Goal: Task Accomplishment & Management: Manage account settings

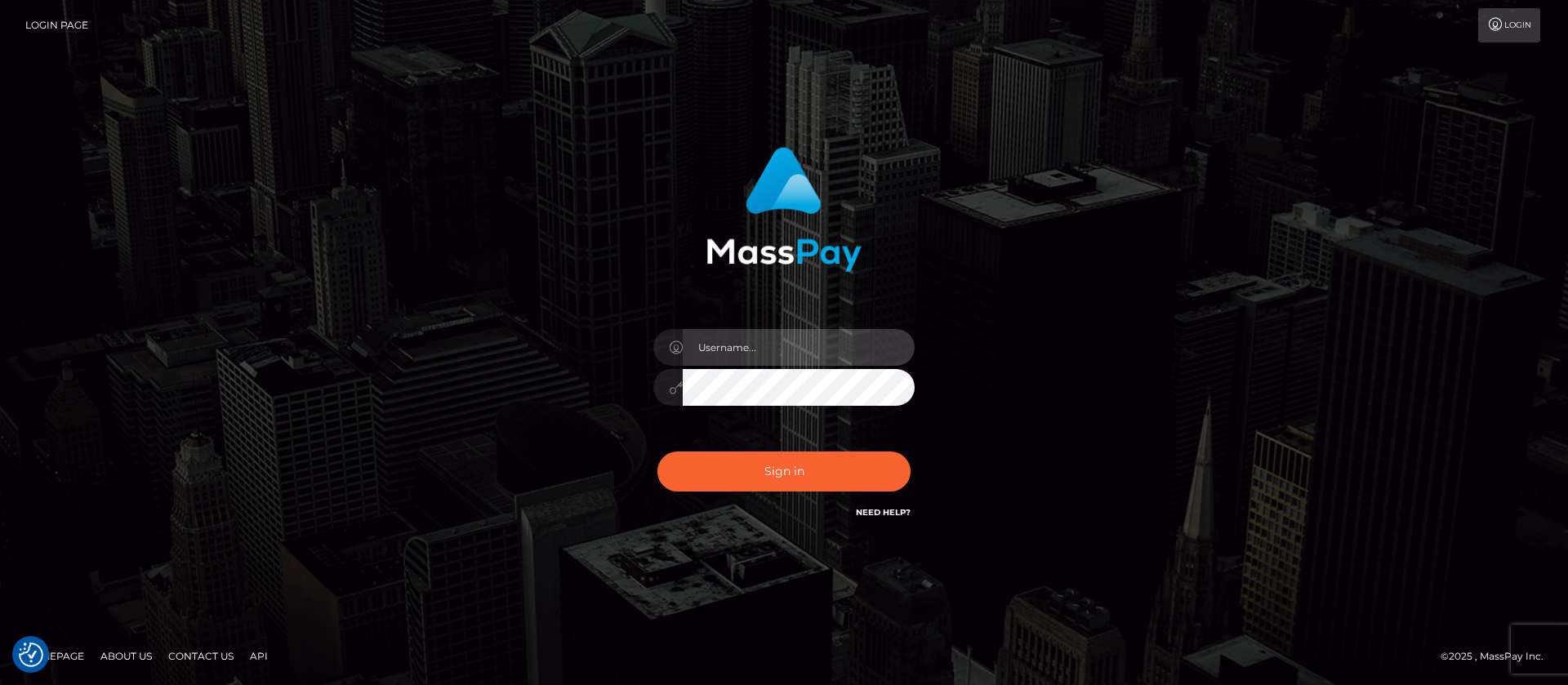
click at [789, 341] on input "text" at bounding box center [799, 347] width 232 height 37
type input "APteam"
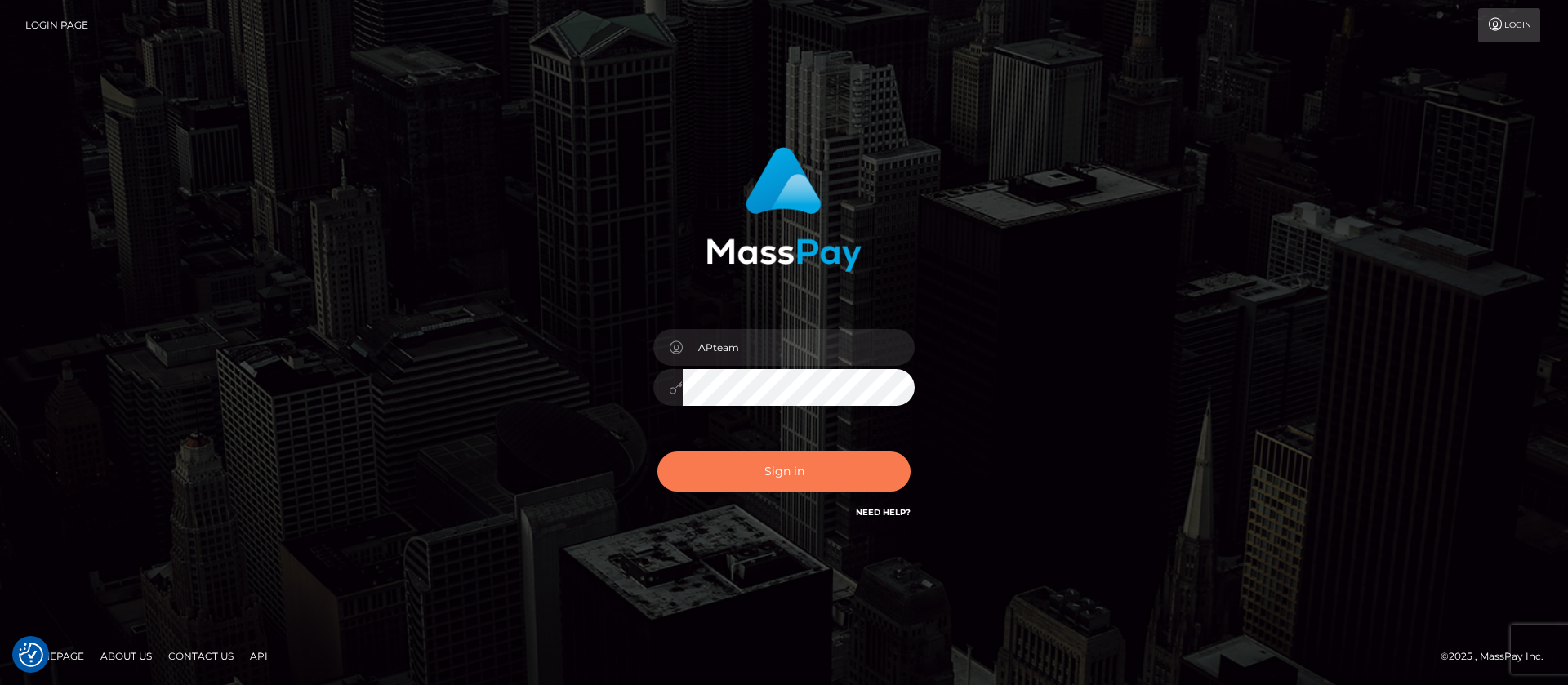
click at [780, 472] on button "Sign in" at bounding box center [783, 471] width 253 height 40
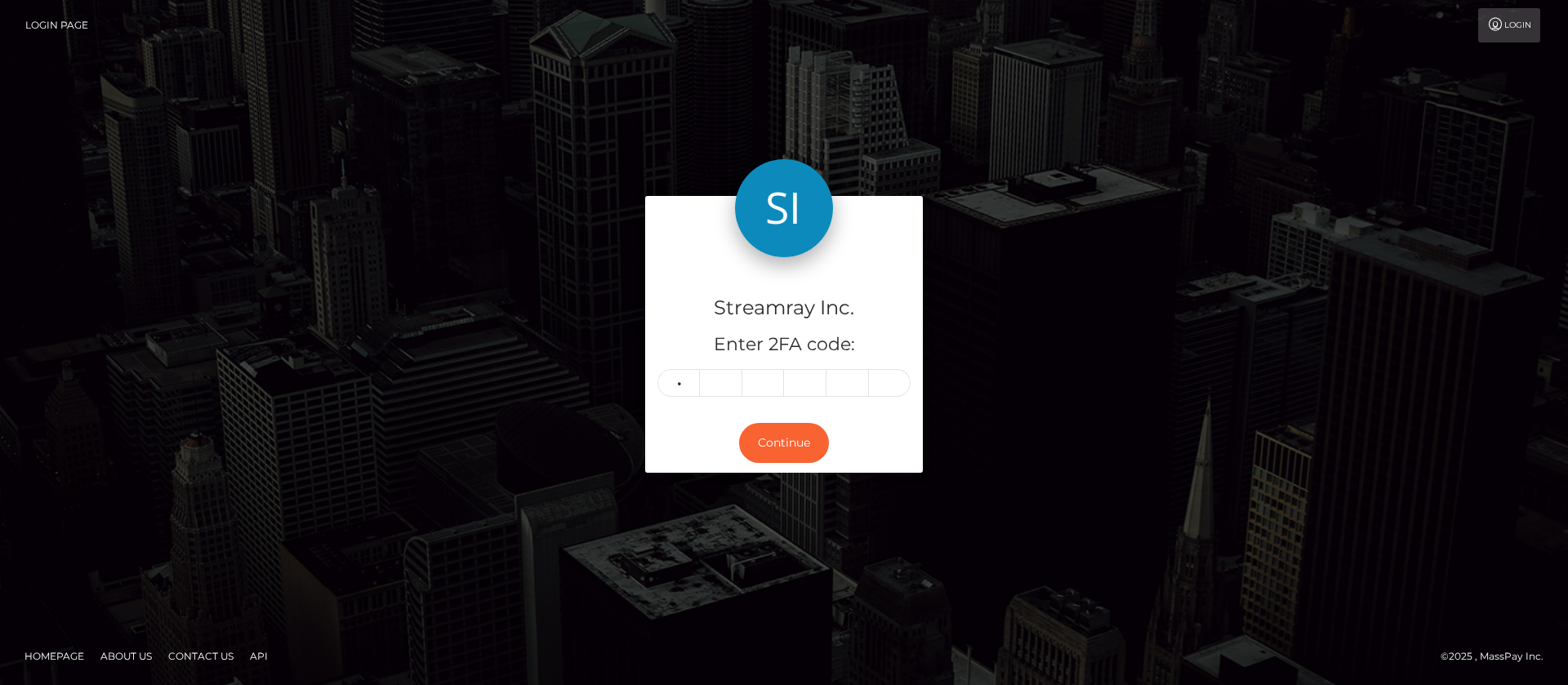
type input "5"
type input "8"
type input "4"
type input "9"
type input "7"
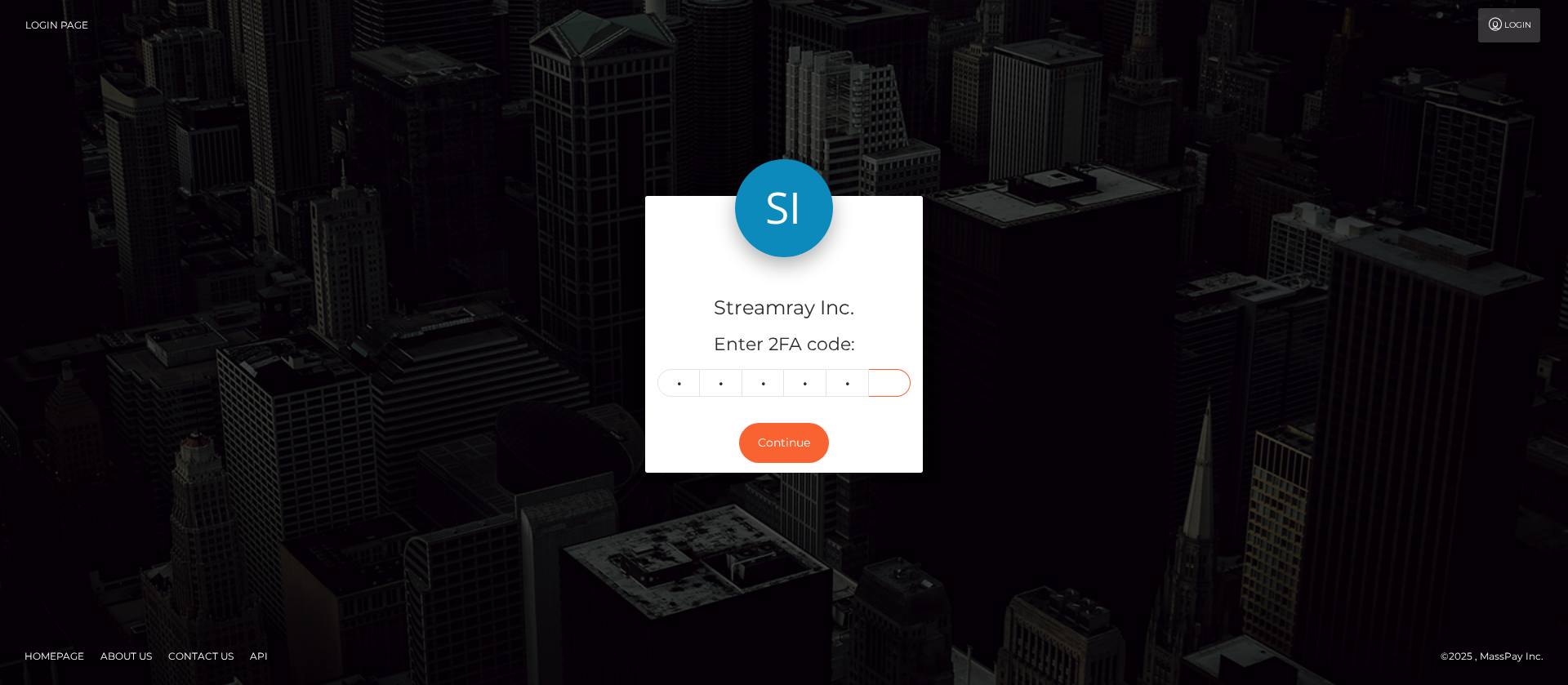
type input "6"
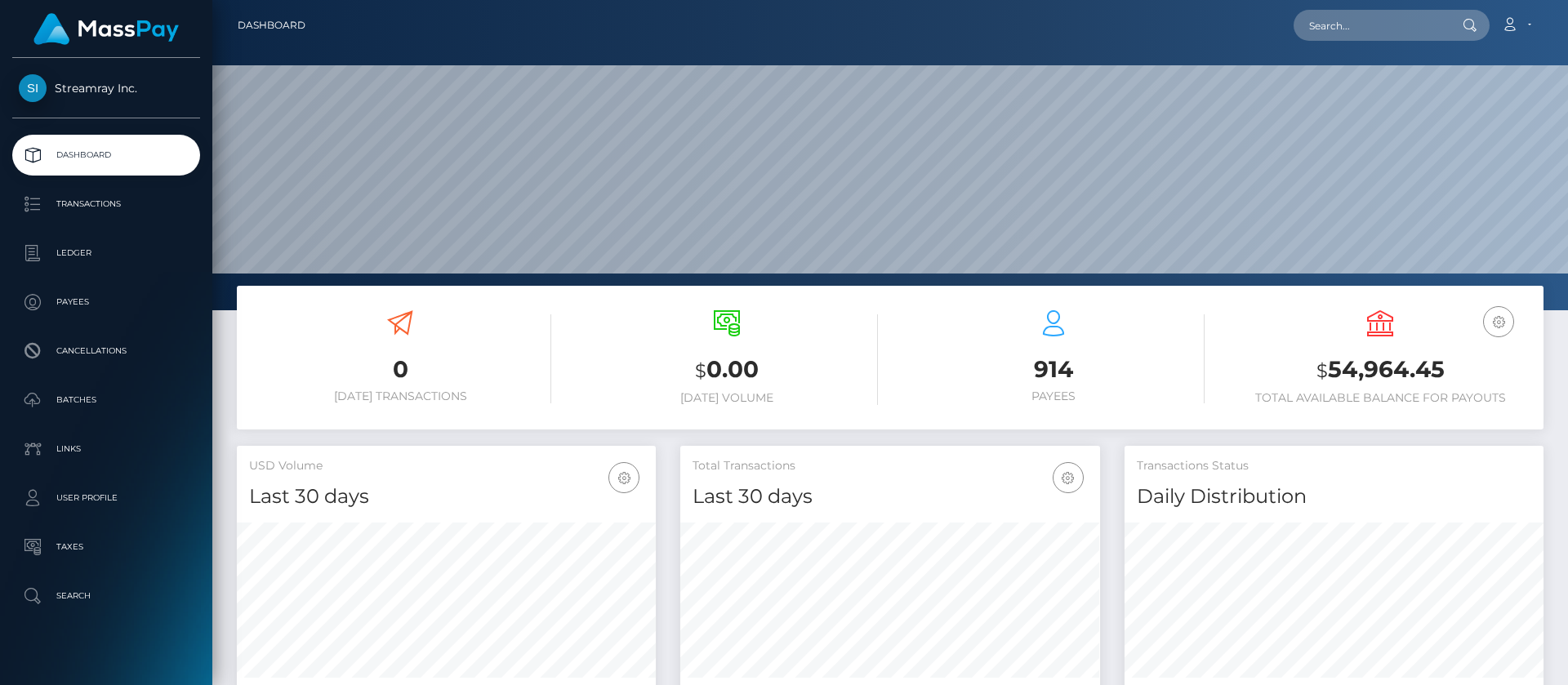
scroll to position [292, 419]
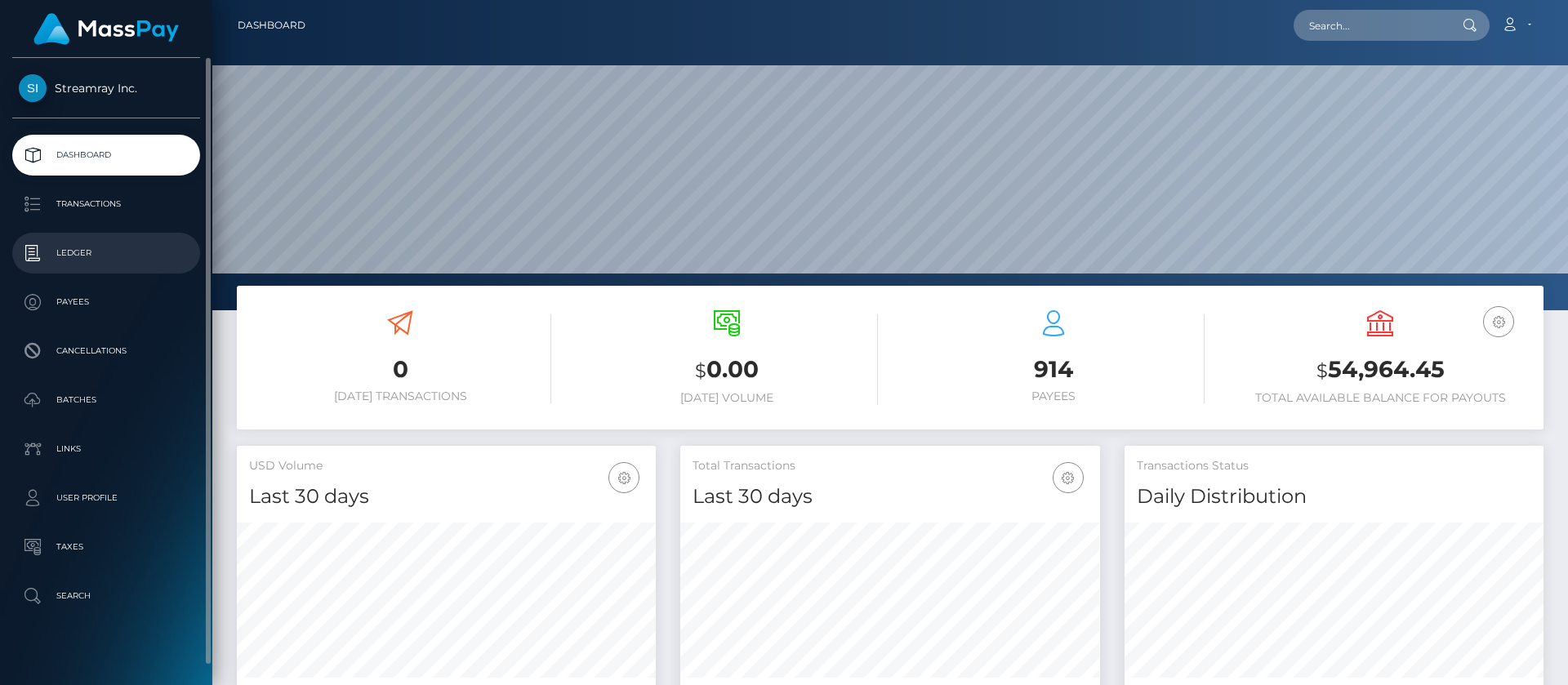
click at [69, 250] on p "Ledger" at bounding box center [106, 253] width 175 height 25
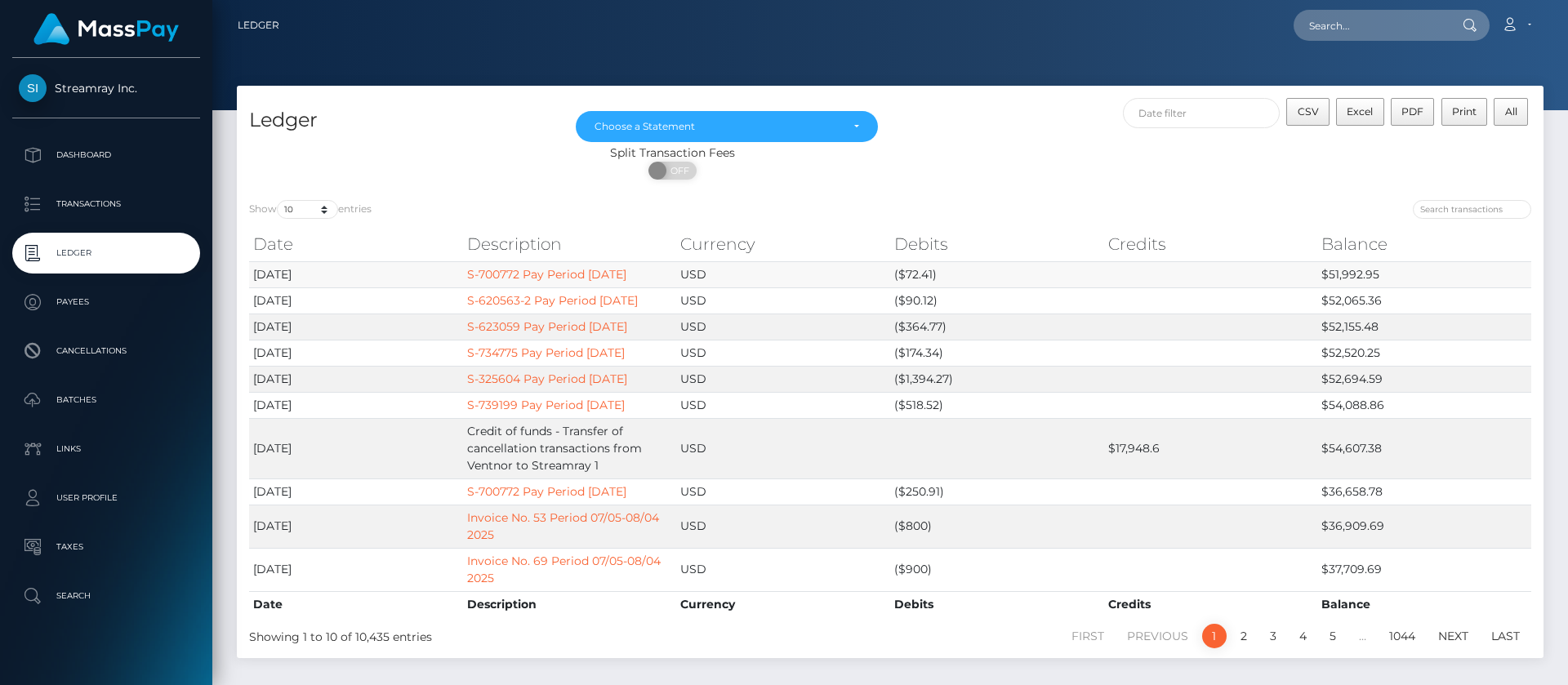
click at [1339, 272] on td "$51,992.95" at bounding box center [1424, 274] width 214 height 26
copy td "51,992.95"
click at [1364, 106] on span "Excel" at bounding box center [1360, 111] width 26 height 12
click at [1155, 332] on td at bounding box center [1211, 326] width 214 height 26
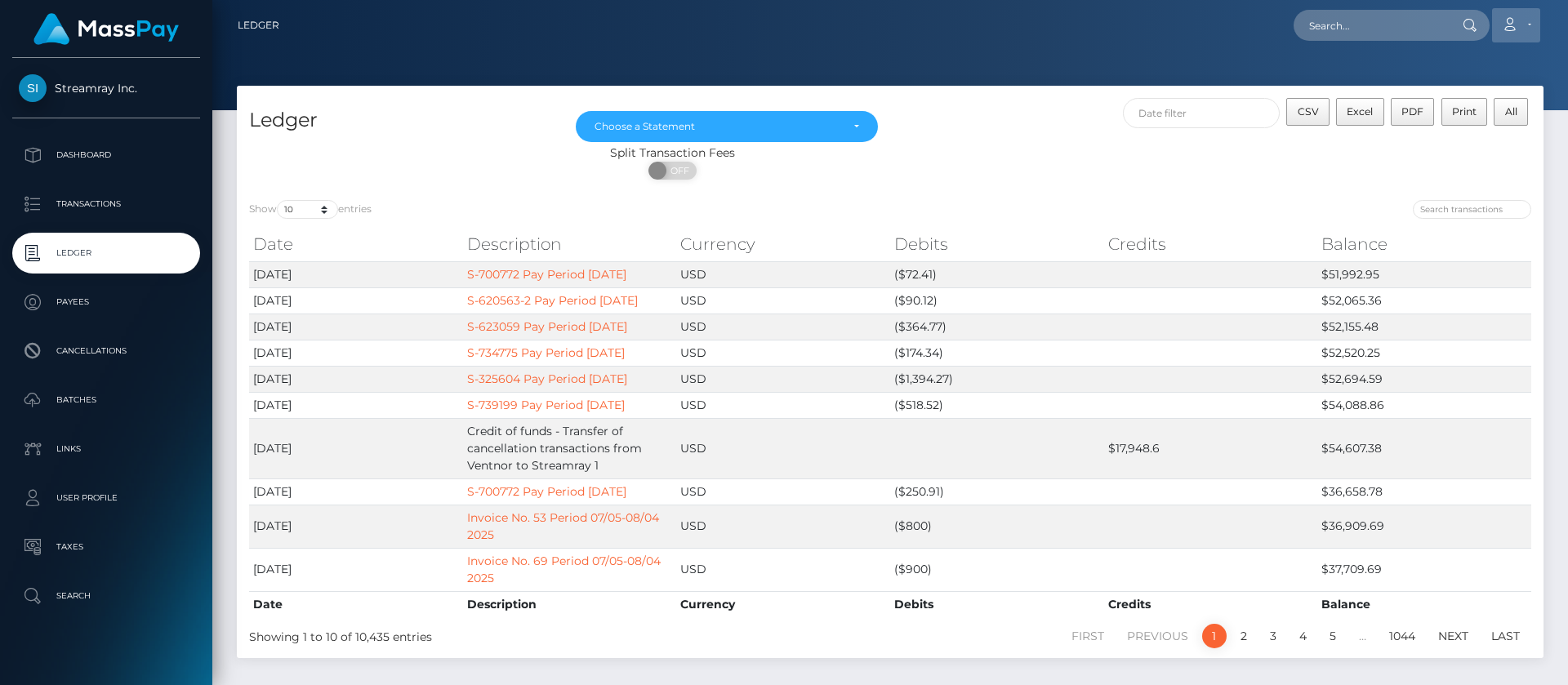
click at [1516, 26] on link "Account" at bounding box center [1516, 26] width 48 height 35
click at [1443, 112] on link "Logout" at bounding box center [1477, 104] width 131 height 30
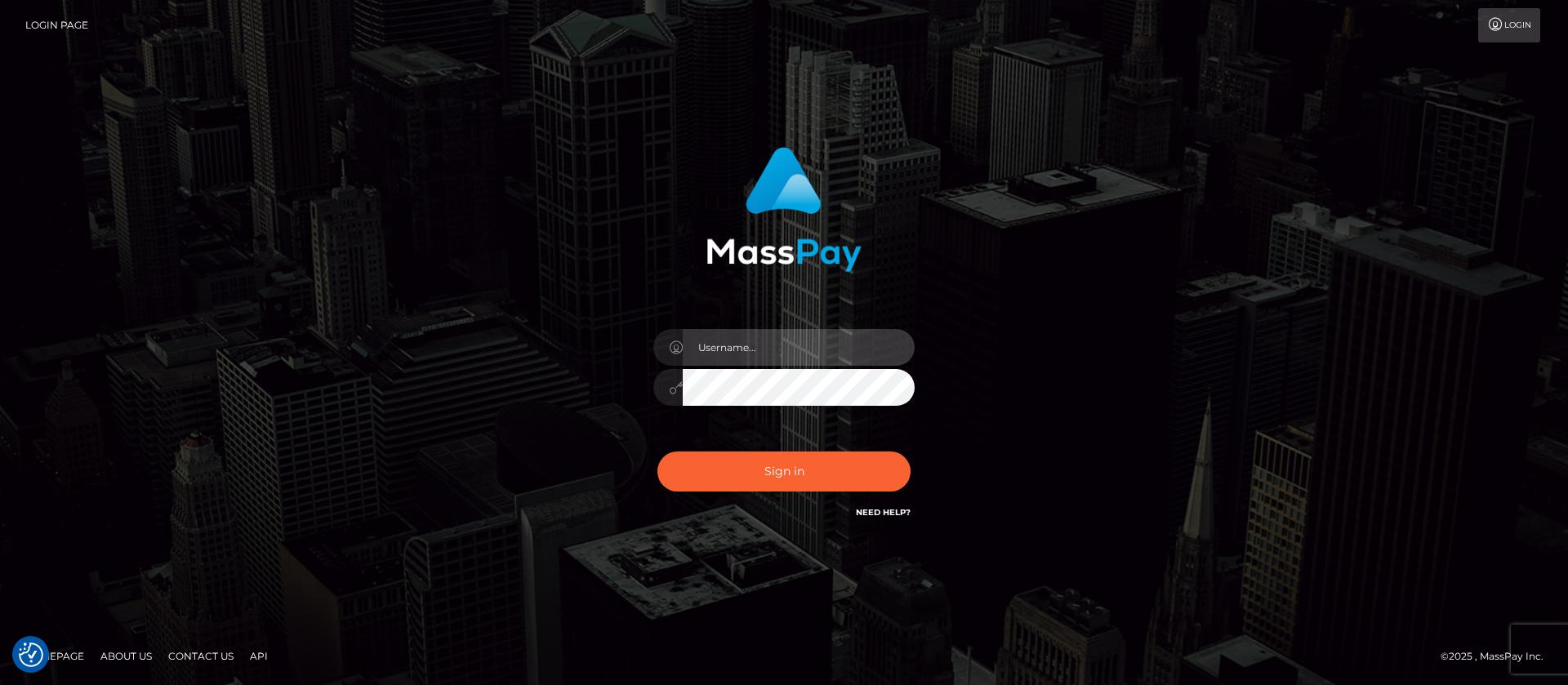
click at [733, 340] on input "text" at bounding box center [799, 347] width 232 height 37
type input "APteam.medley"
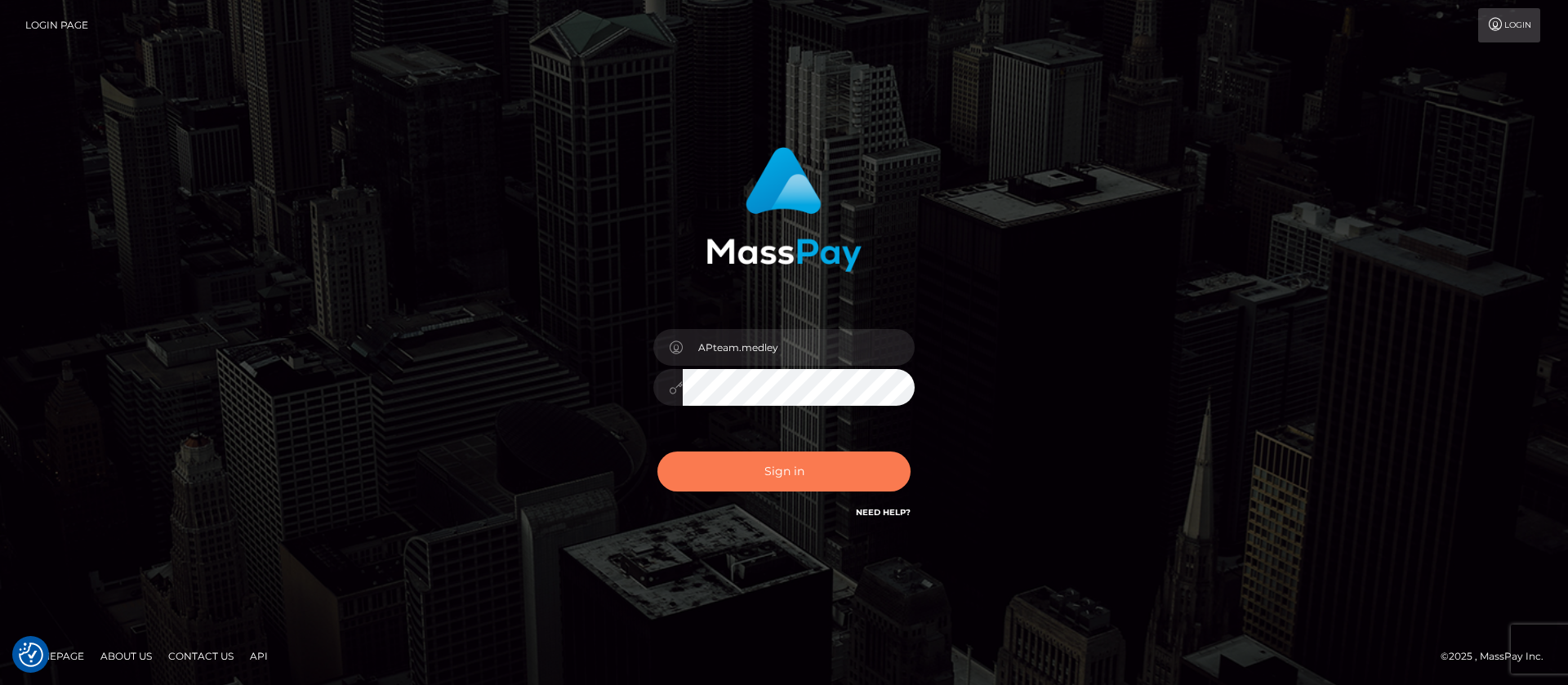
click at [746, 467] on button "Sign in" at bounding box center [783, 471] width 253 height 40
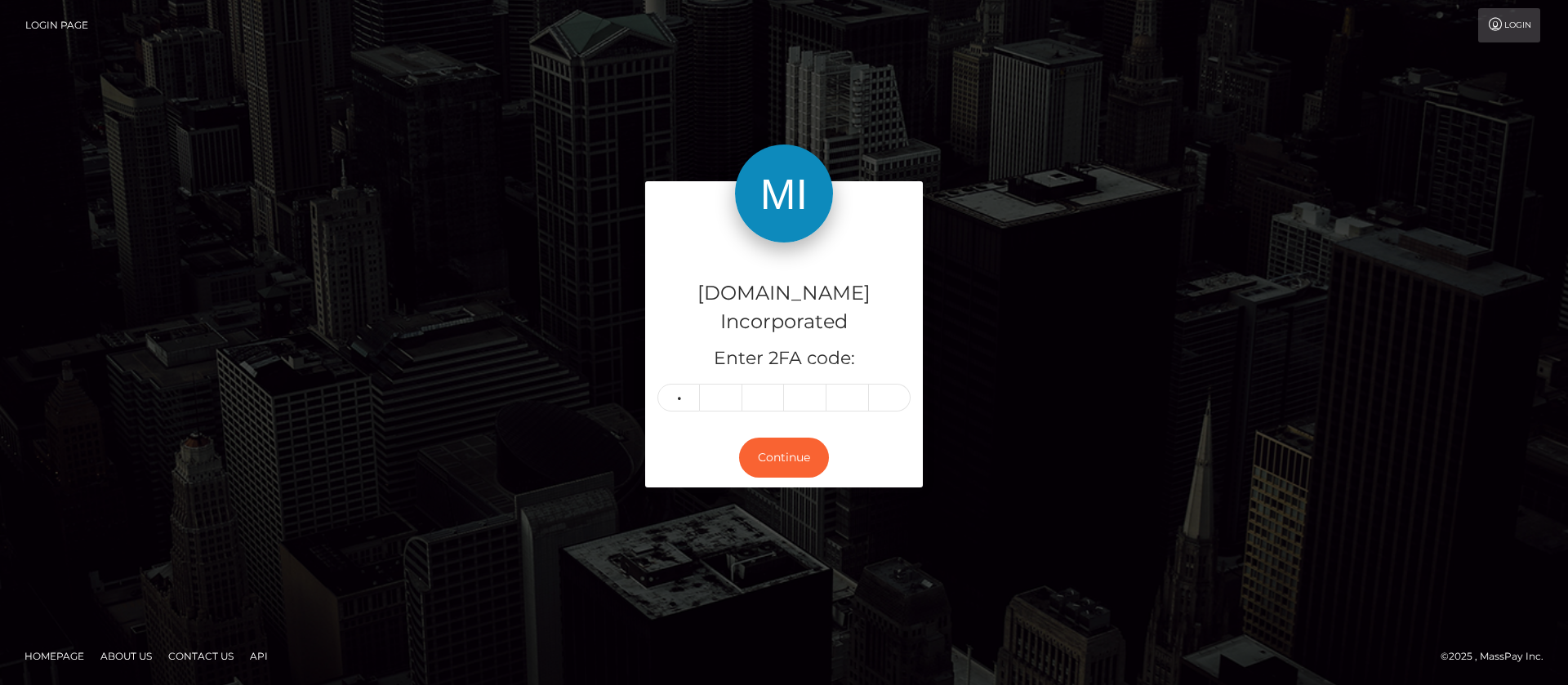
type input "2"
type input "8"
type input "9"
type input "1"
type input "2"
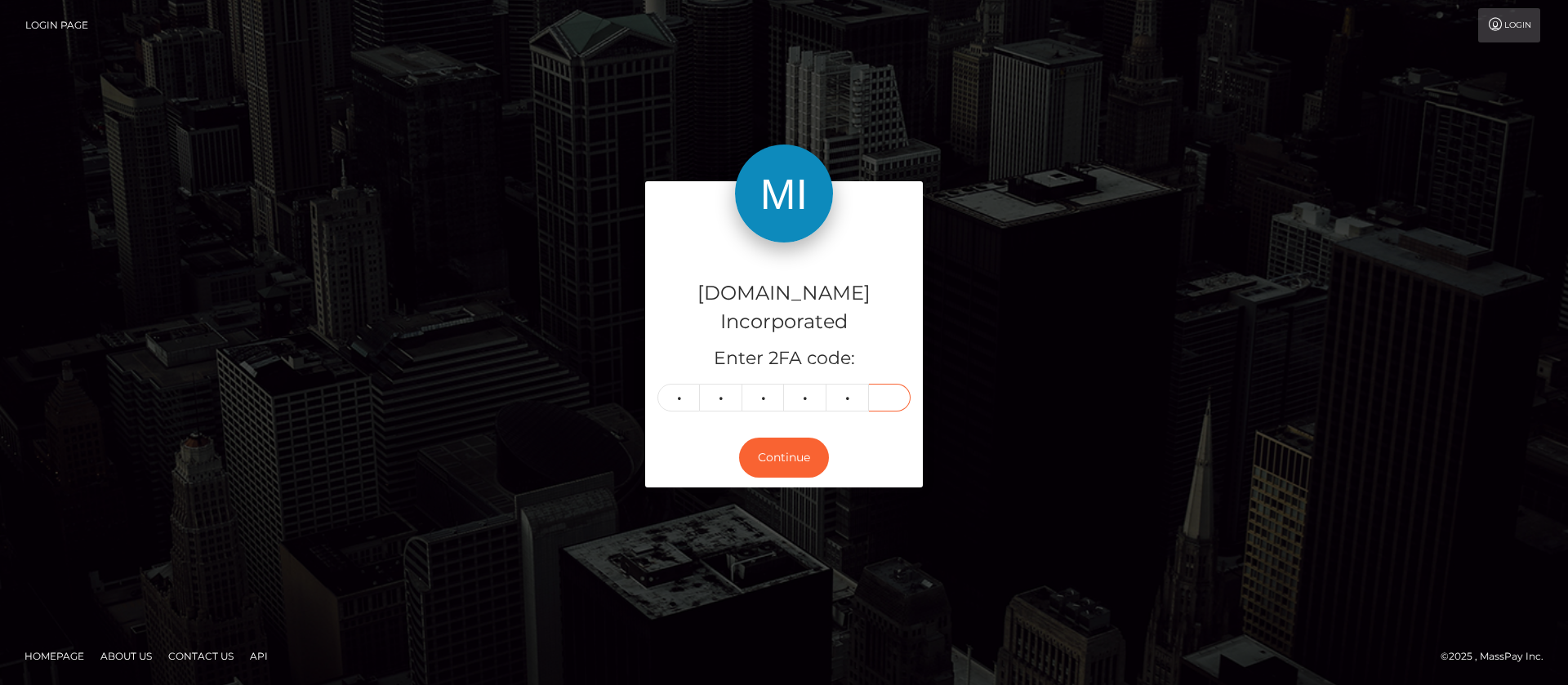
type input "2"
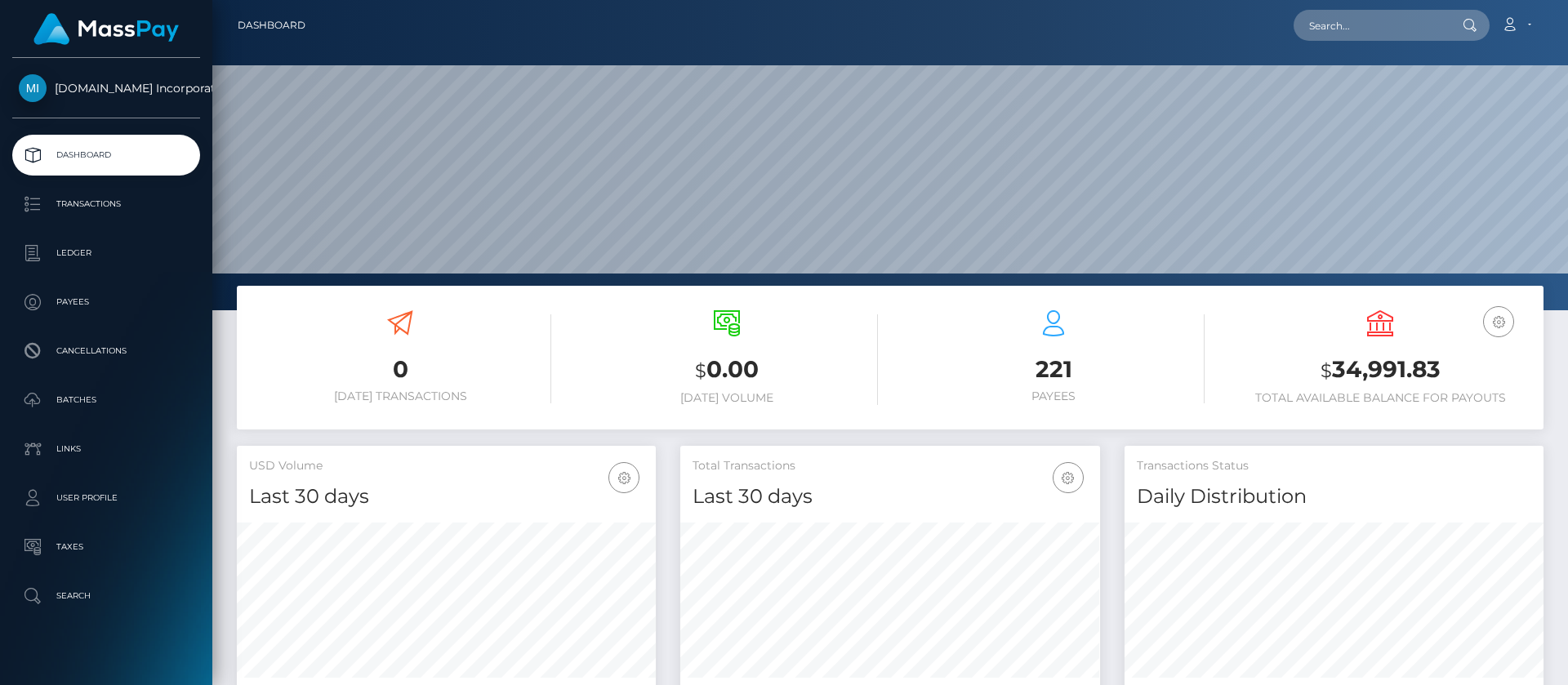
scroll to position [292, 419]
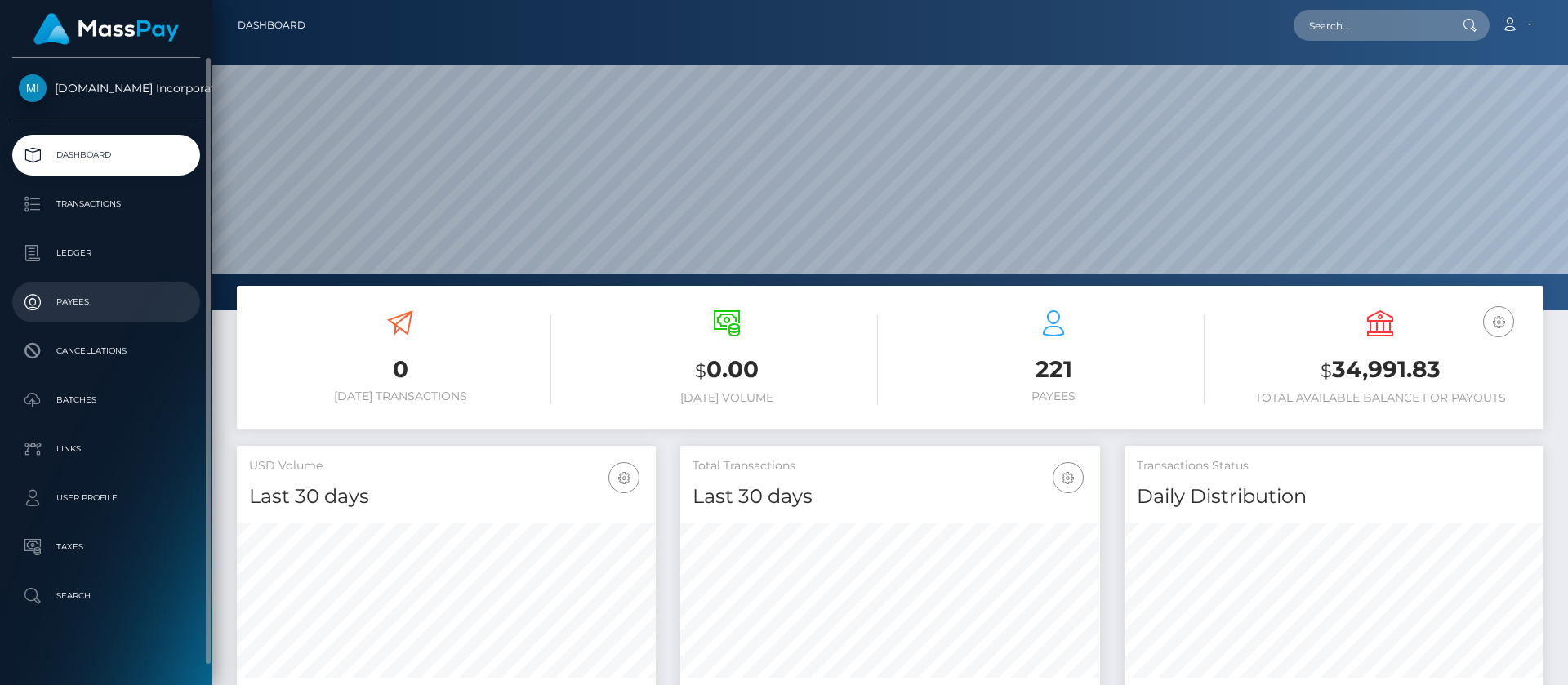
drag, startPoint x: 82, startPoint y: 254, endPoint x: 30, endPoint y: 288, distance: 62.1
click at [82, 254] on p "Ledger" at bounding box center [106, 253] width 175 height 25
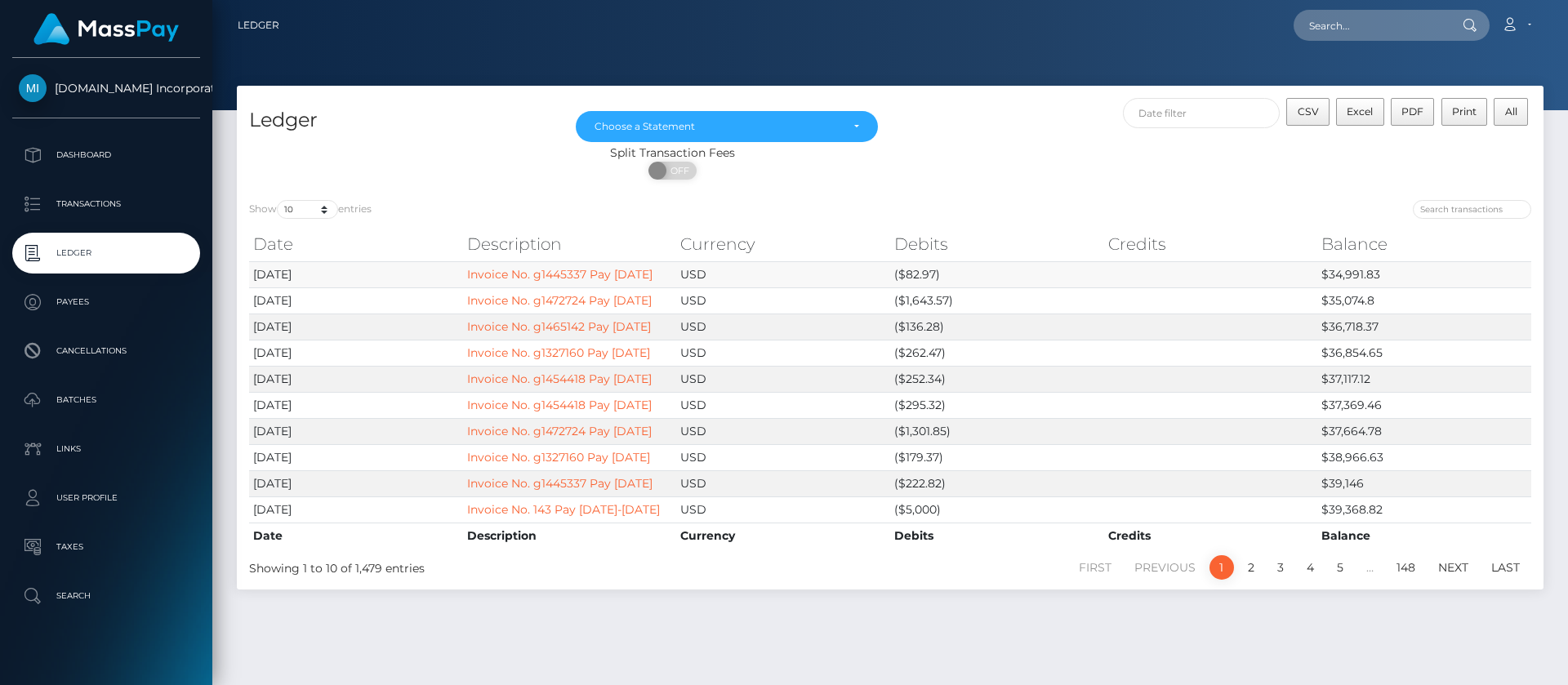
click at [1357, 286] on td "$34,991.83" at bounding box center [1424, 274] width 214 height 26
copy td "34,991.83"
click at [789, 27] on div "Loading... Loading... Account Edit Profile Logout" at bounding box center [917, 26] width 1250 height 35
click at [1366, 113] on span "Excel" at bounding box center [1360, 111] width 26 height 12
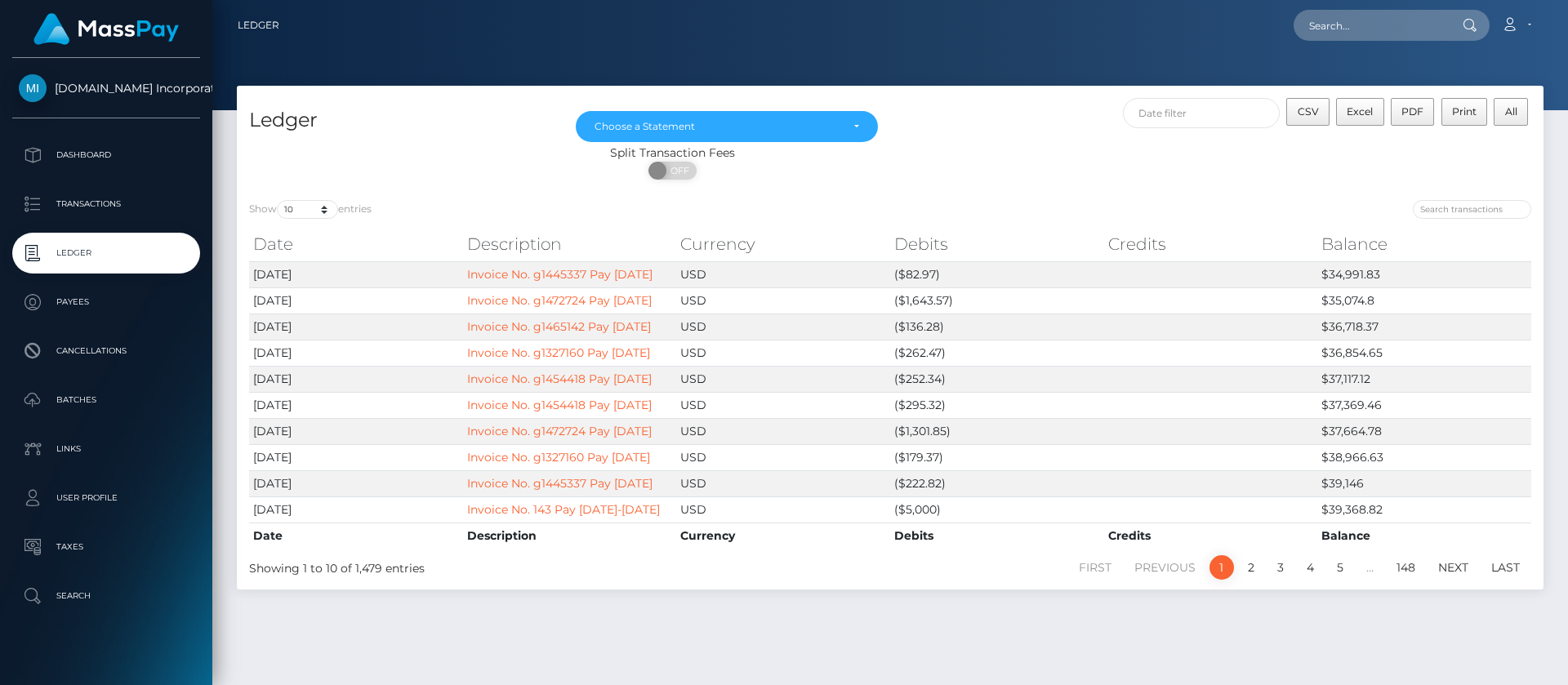
click at [792, 42] on div "Loading... Loading... Account Edit Profile Logout" at bounding box center [917, 26] width 1250 height 35
click at [1512, 29] on icon at bounding box center [1509, 25] width 17 height 13
click at [1439, 111] on link "Logout" at bounding box center [1477, 104] width 131 height 30
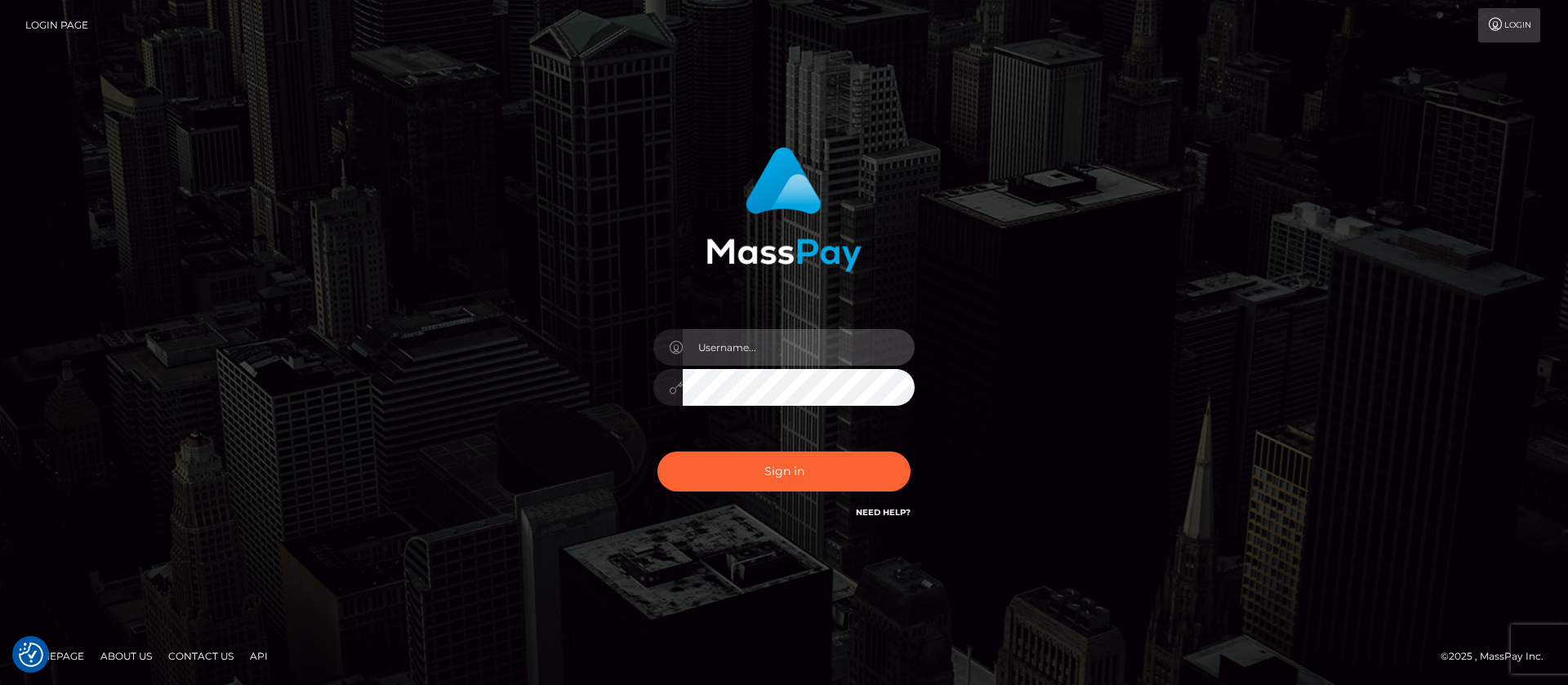
click at [800, 337] on input "text" at bounding box center [799, 347] width 232 height 37
type input "ap.wight"
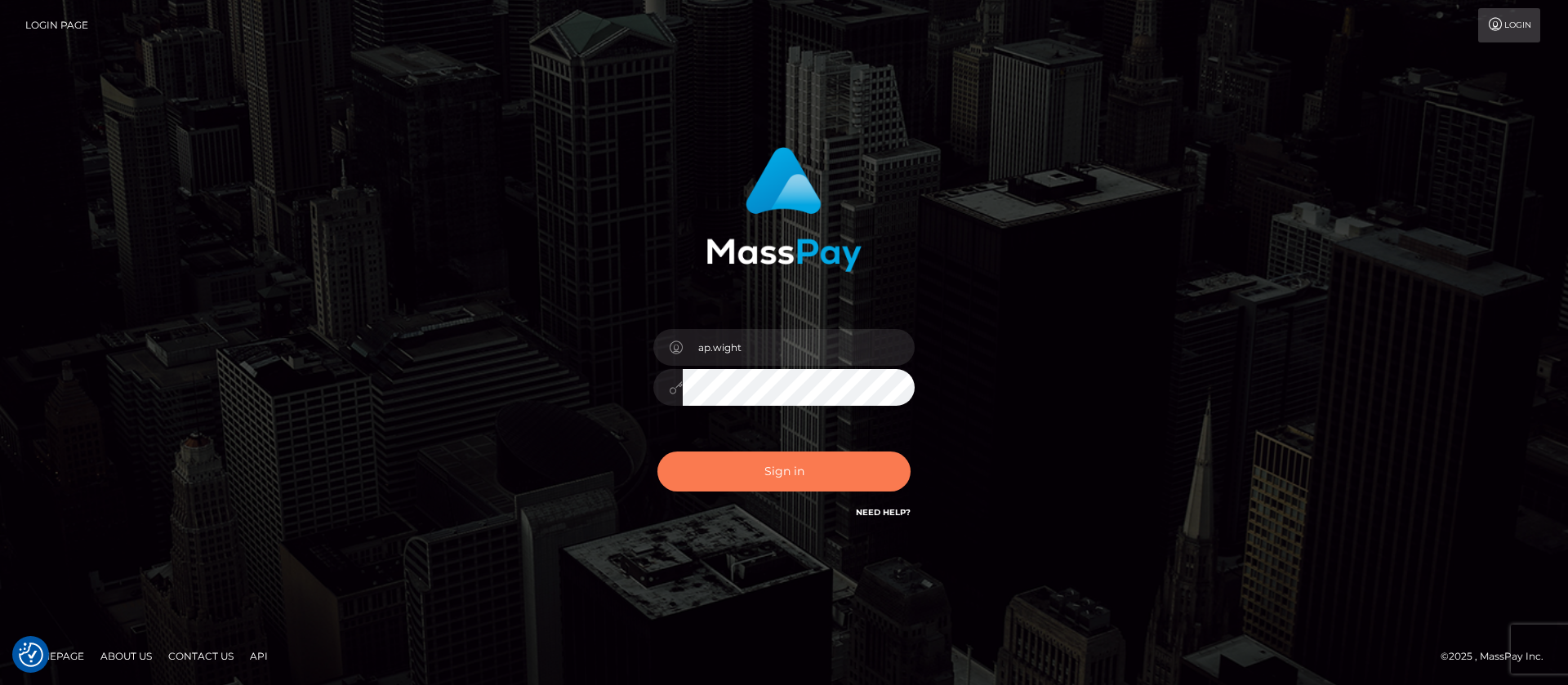
click at [758, 467] on button "Sign in" at bounding box center [783, 471] width 253 height 40
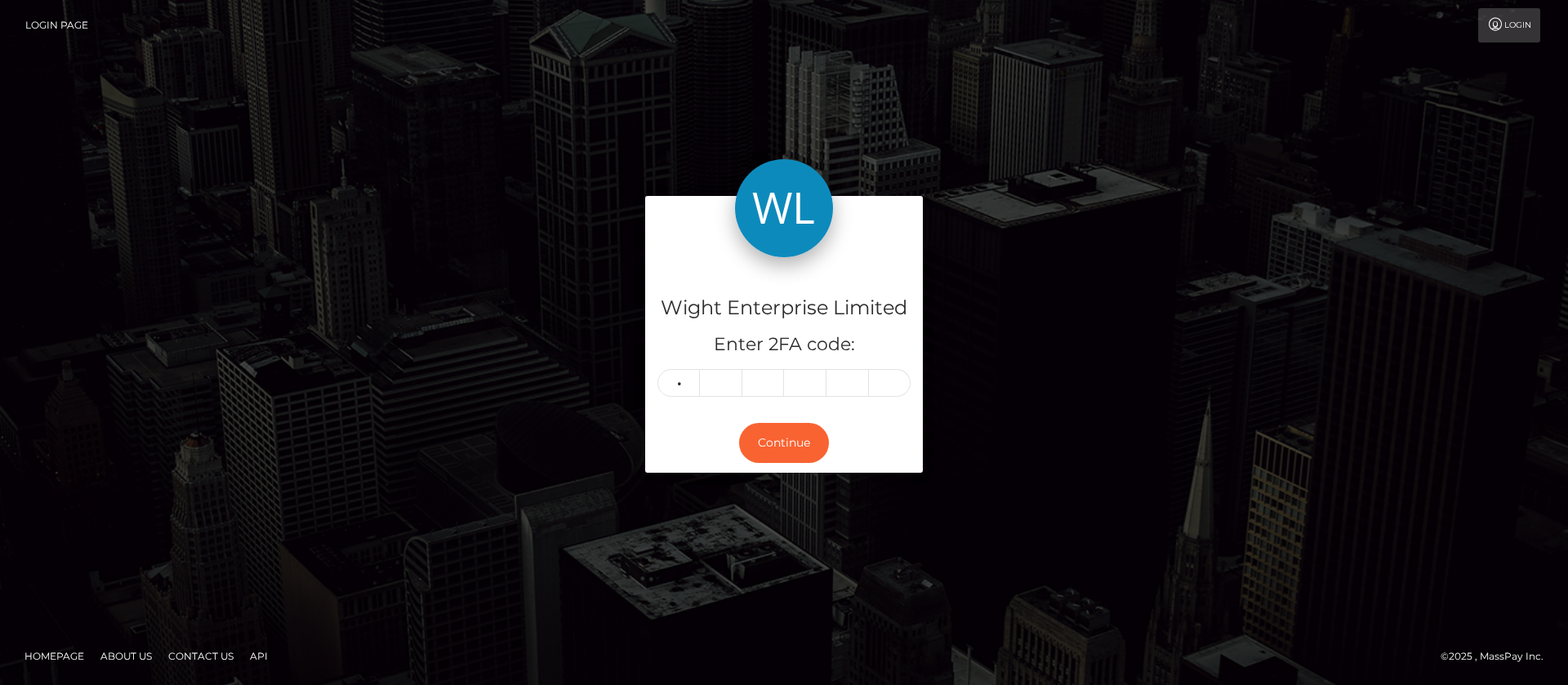
type input "6"
type input "3"
type input "5"
type input "0"
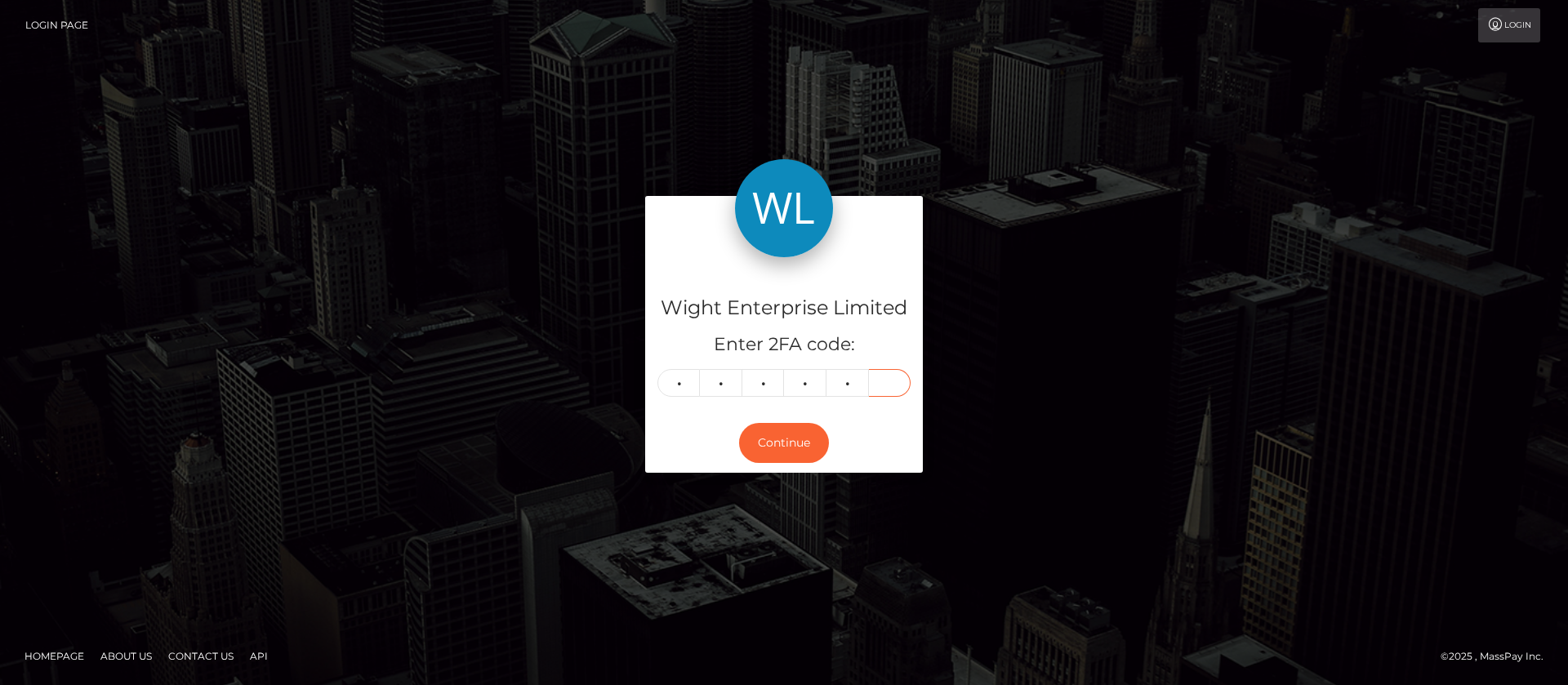
type input "4"
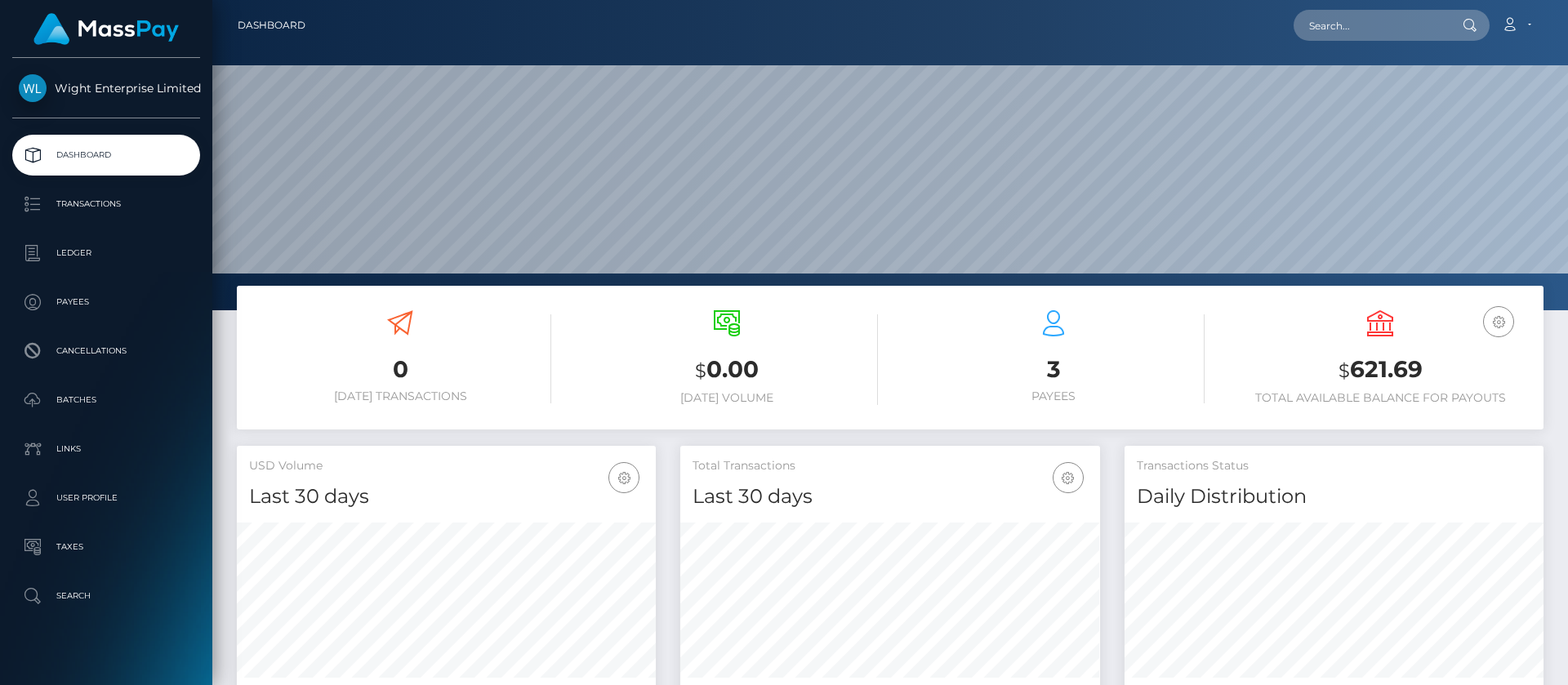
scroll to position [292, 419]
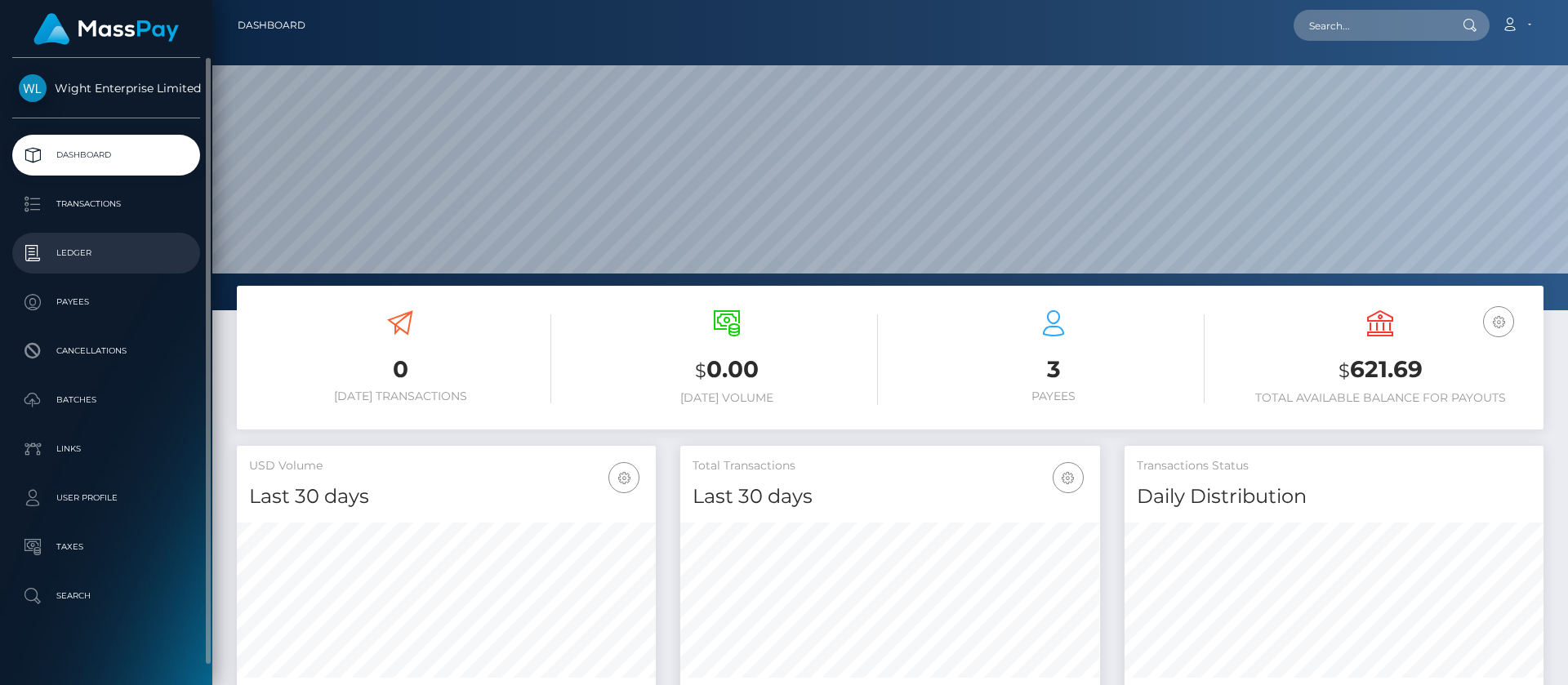
click at [78, 262] on p "Ledger" at bounding box center [106, 253] width 175 height 25
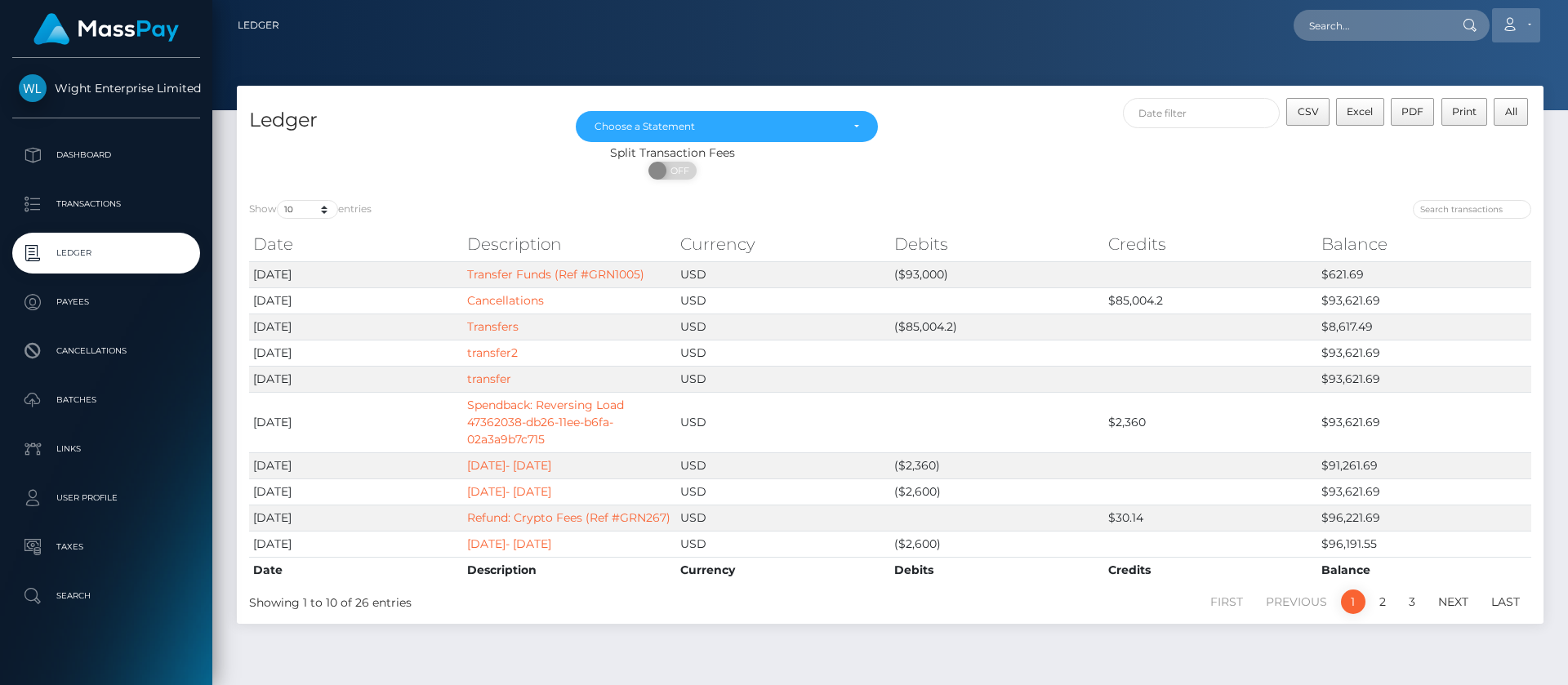
click at [1523, 24] on link "Account" at bounding box center [1516, 26] width 48 height 35
click at [1446, 113] on link "Logout" at bounding box center [1477, 104] width 131 height 30
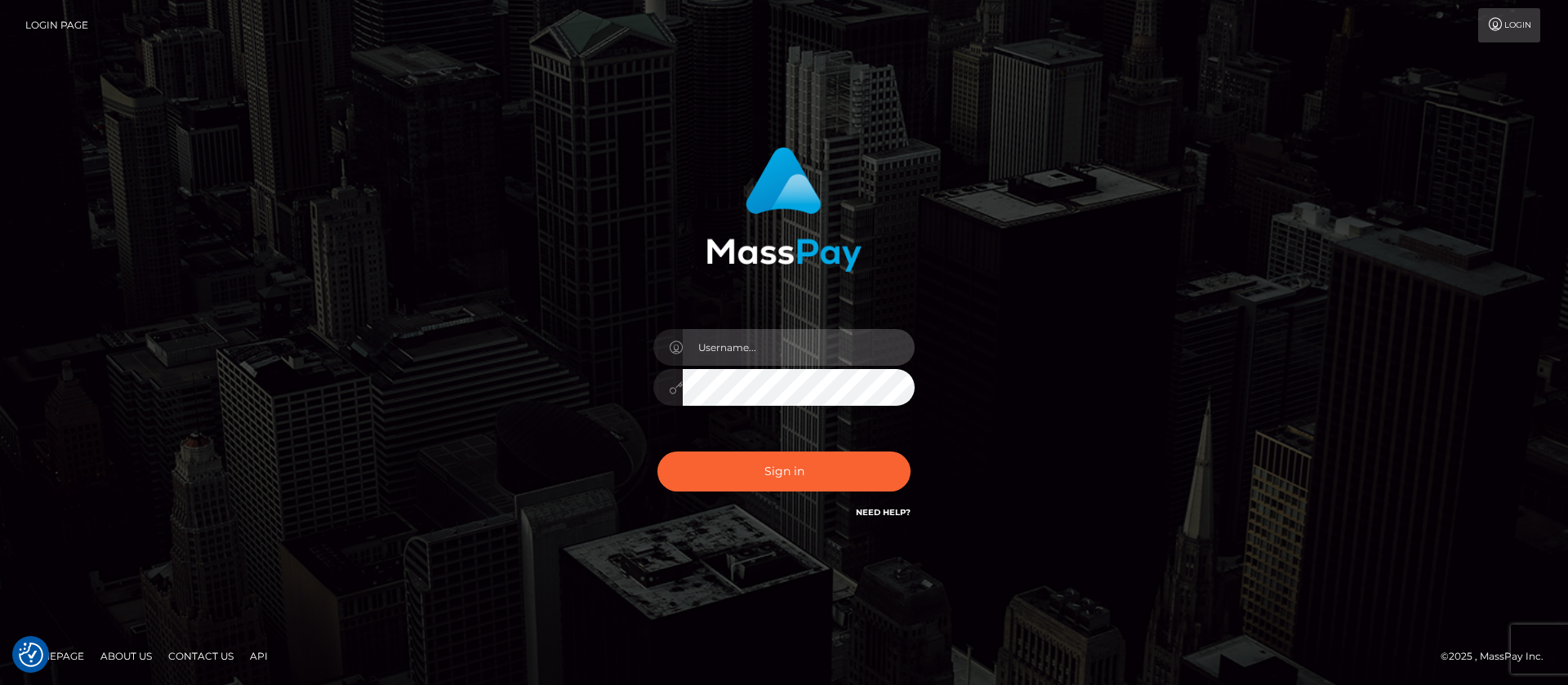
click at [846, 333] on input "text" at bounding box center [799, 347] width 232 height 37
type input "ap.vent"
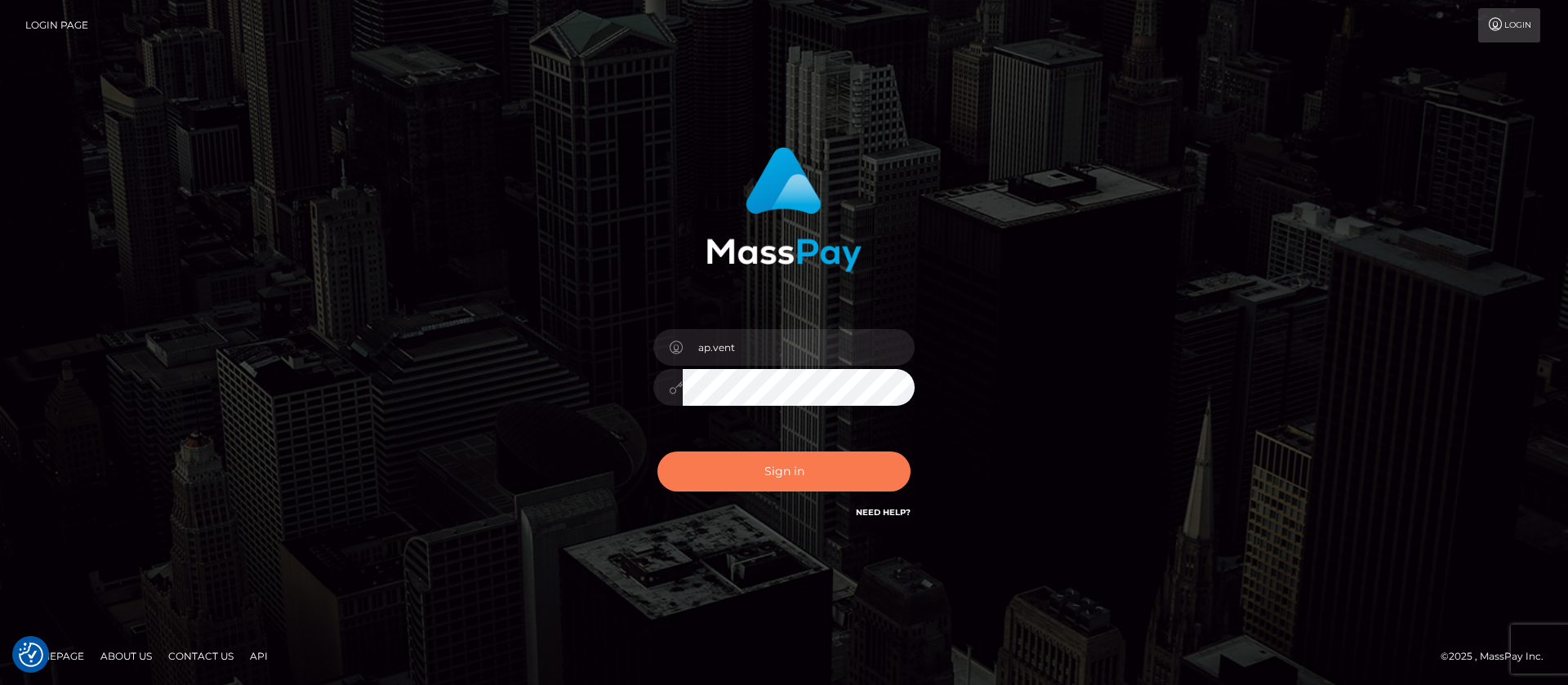
click at [781, 474] on button "Sign in" at bounding box center [783, 471] width 253 height 40
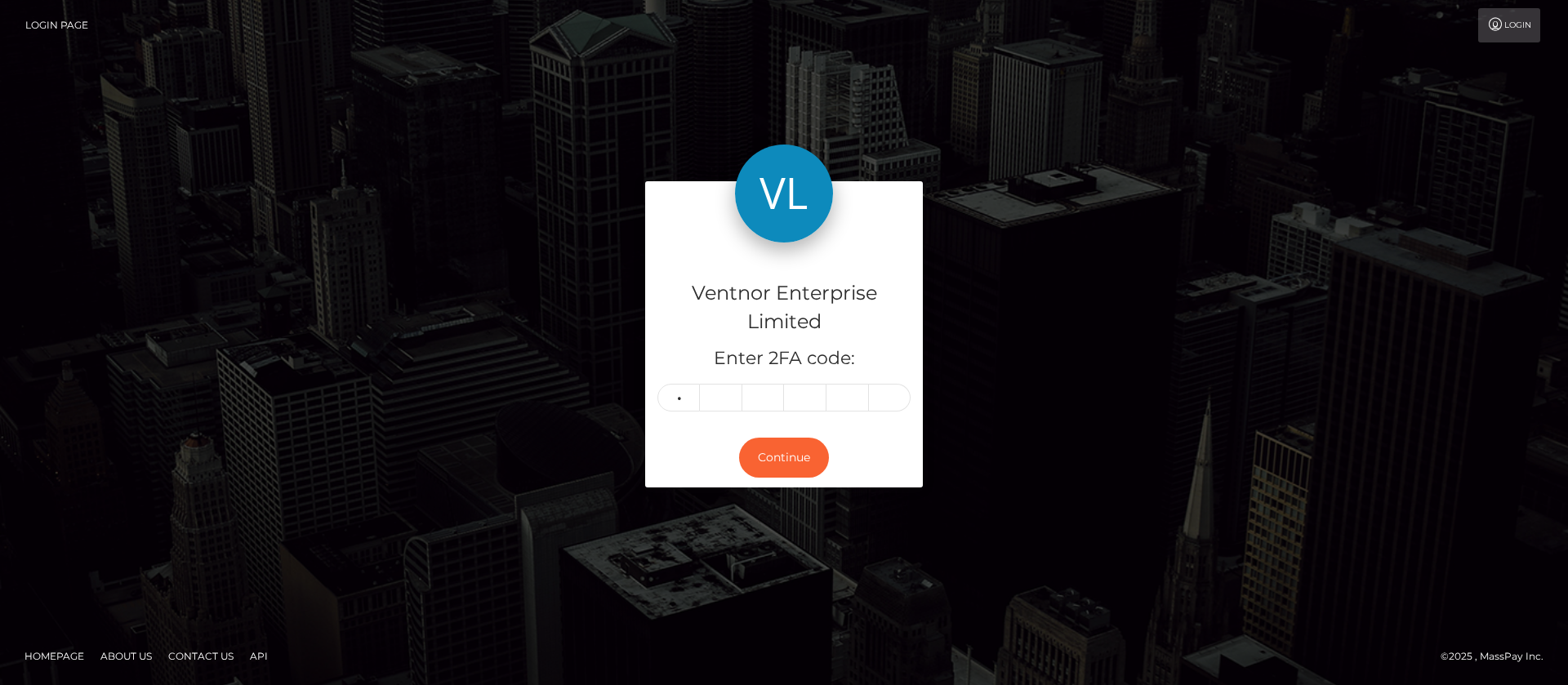
type input "7"
type input "5"
type input "8"
type input "1"
type input "8"
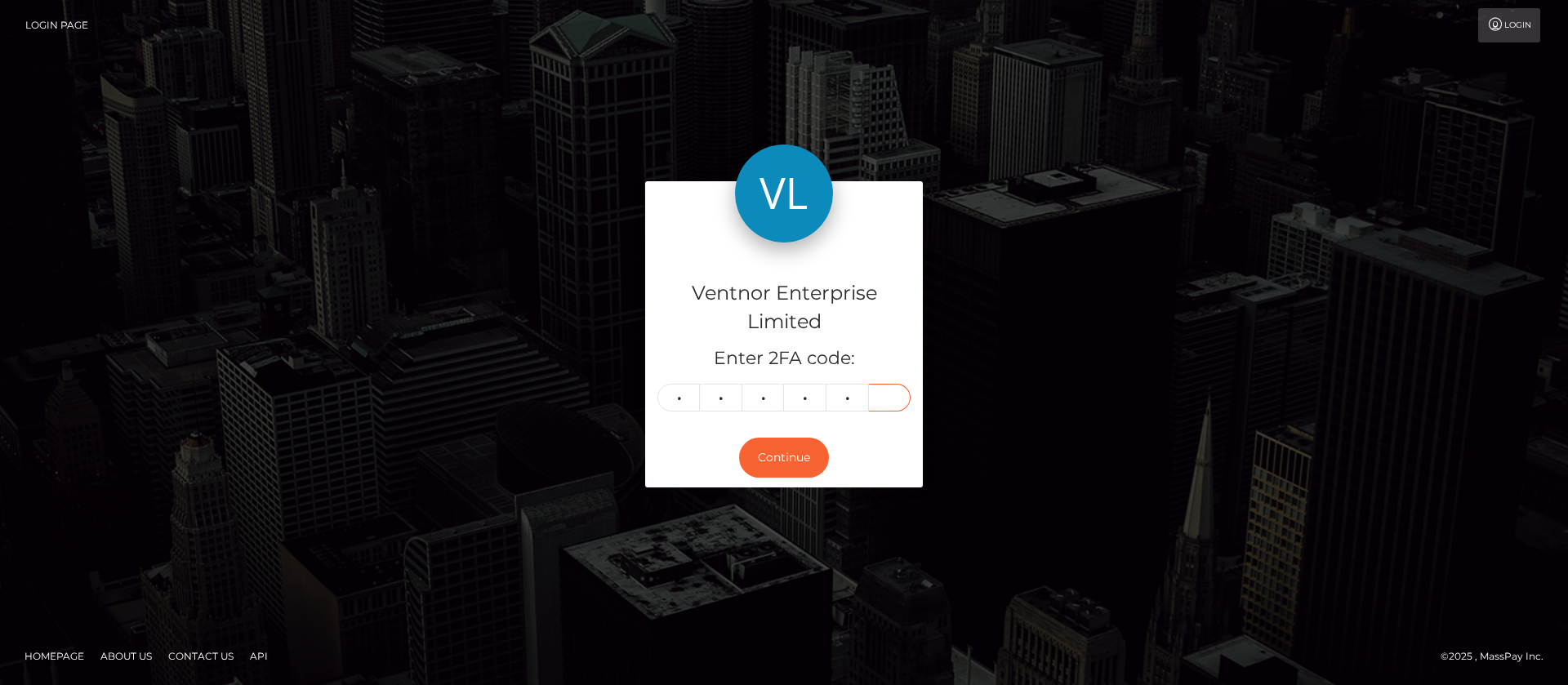
type input "5"
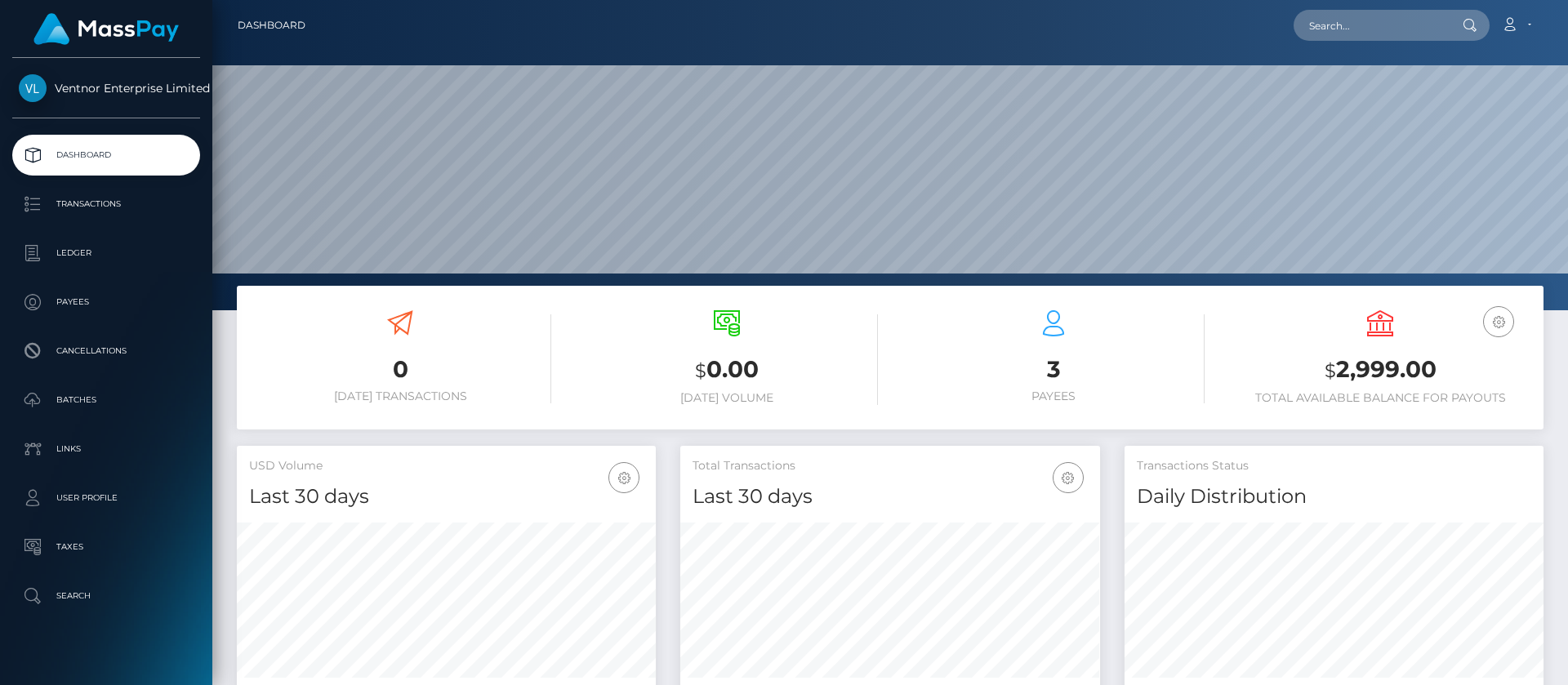
scroll to position [292, 419]
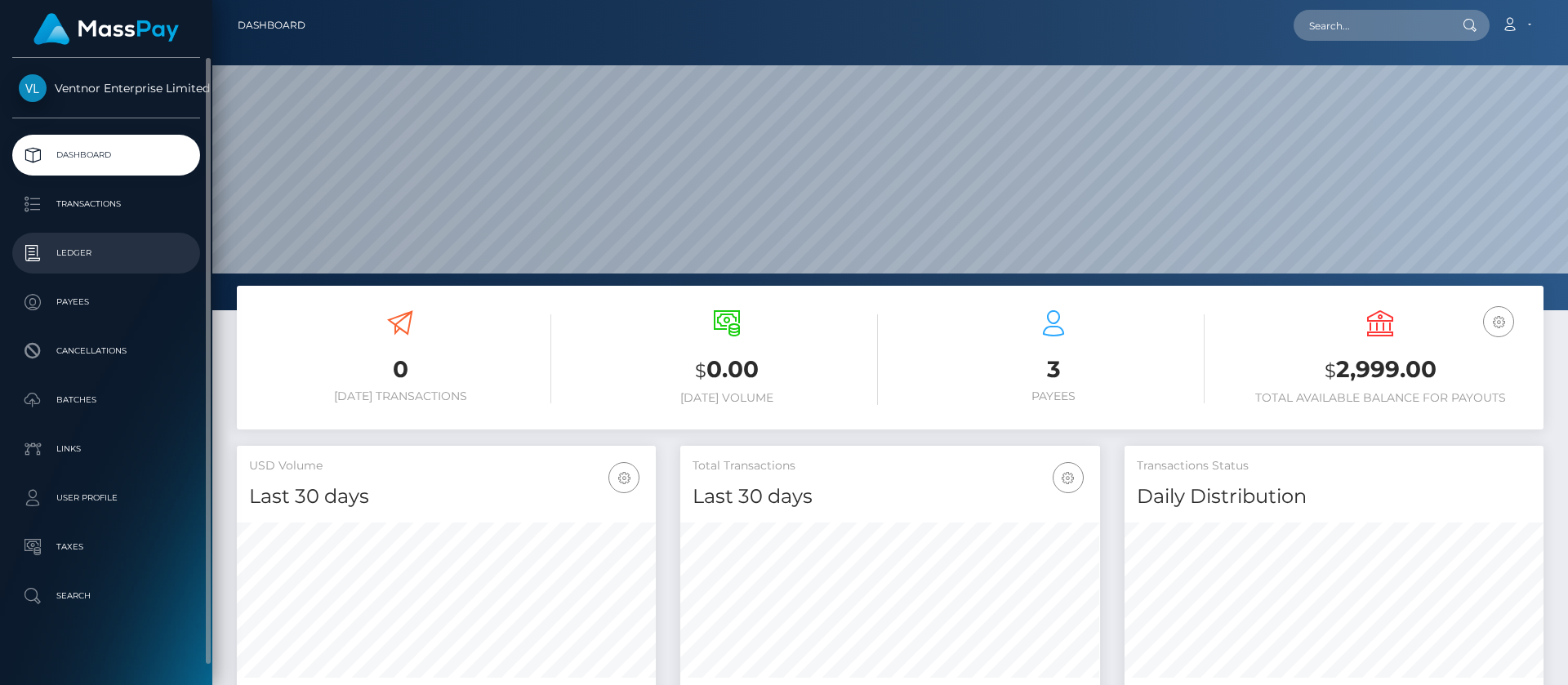
click at [65, 255] on p "Ledger" at bounding box center [106, 253] width 175 height 25
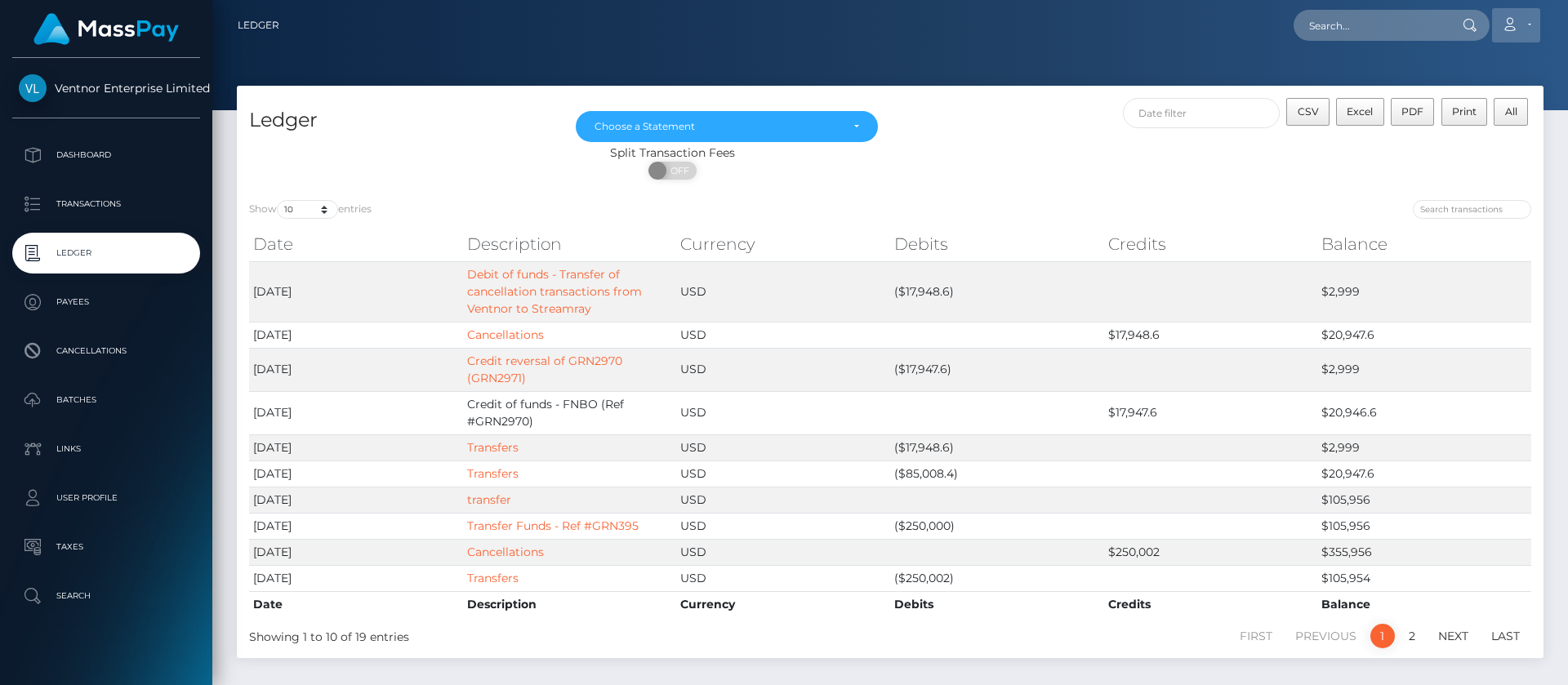
click at [1516, 24] on link "Account" at bounding box center [1516, 26] width 48 height 35
click at [1425, 110] on link "Logout" at bounding box center [1477, 104] width 131 height 30
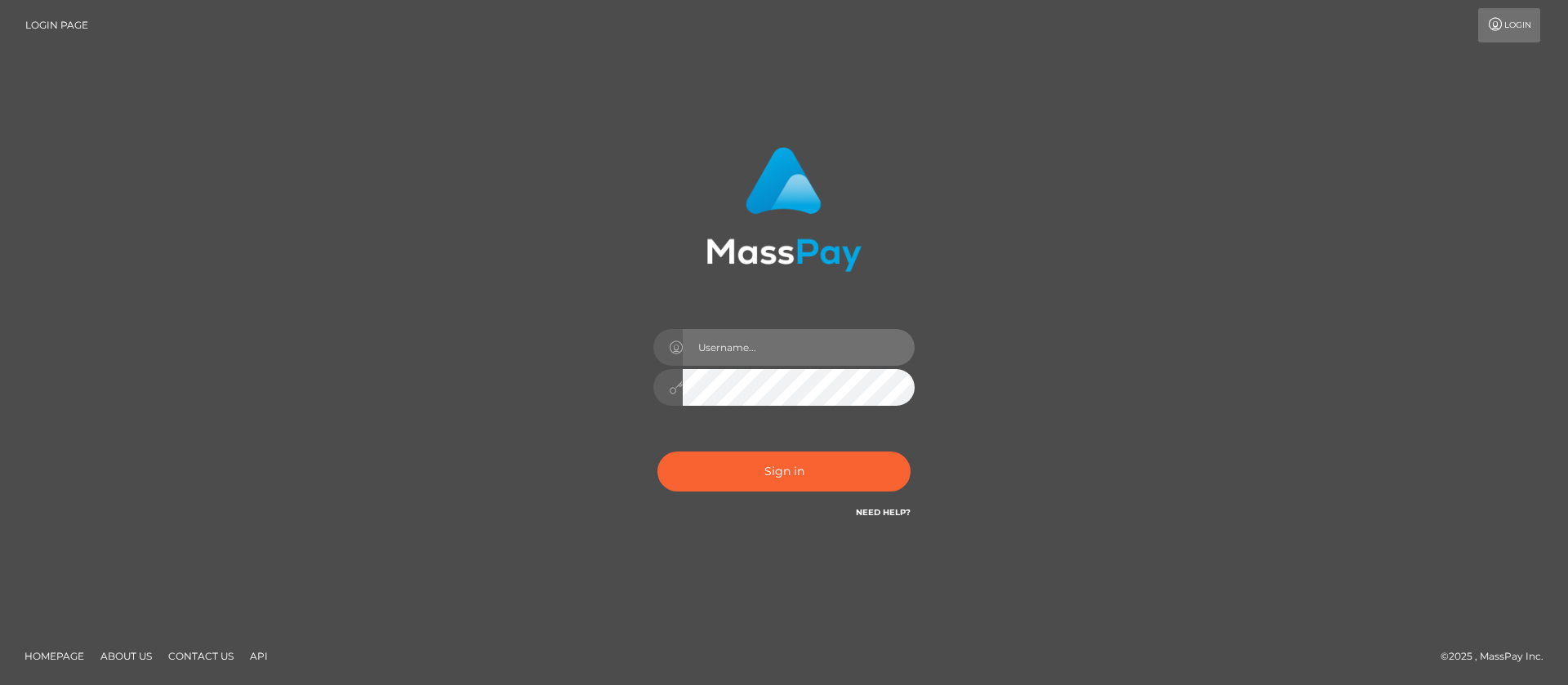
click at [758, 340] on input "text" at bounding box center [799, 347] width 232 height 37
type input "ap.mb"
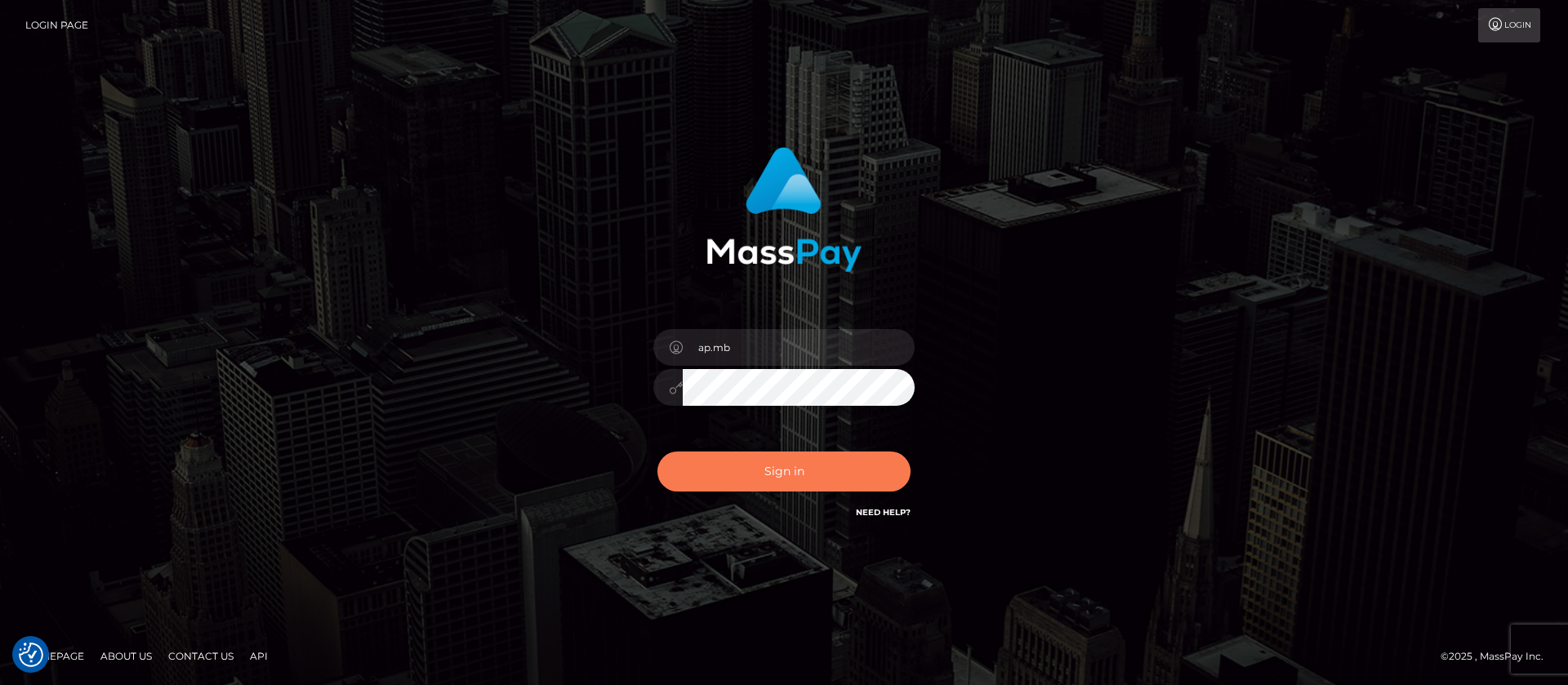
click at [752, 467] on button "Sign in" at bounding box center [783, 471] width 253 height 40
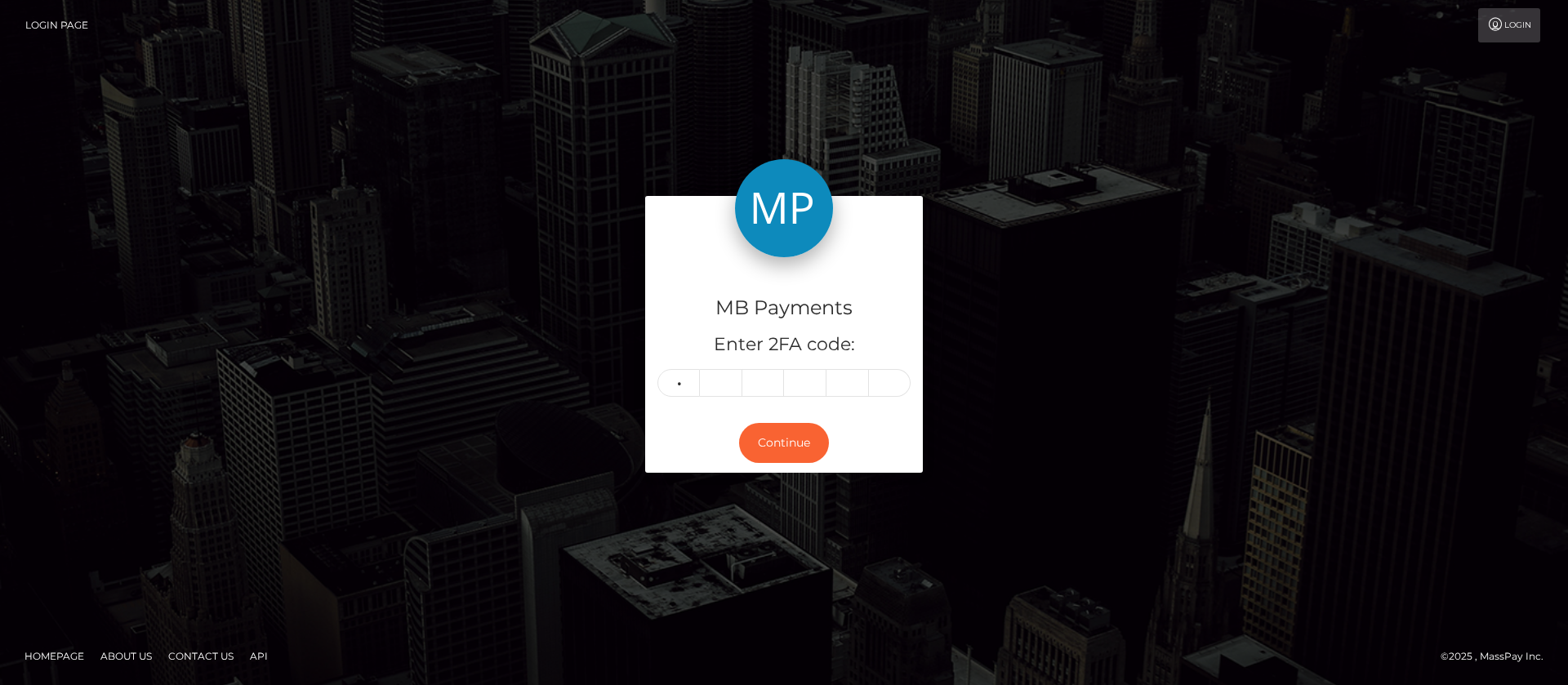
type input "9"
type input "0"
type input "5"
type input "6"
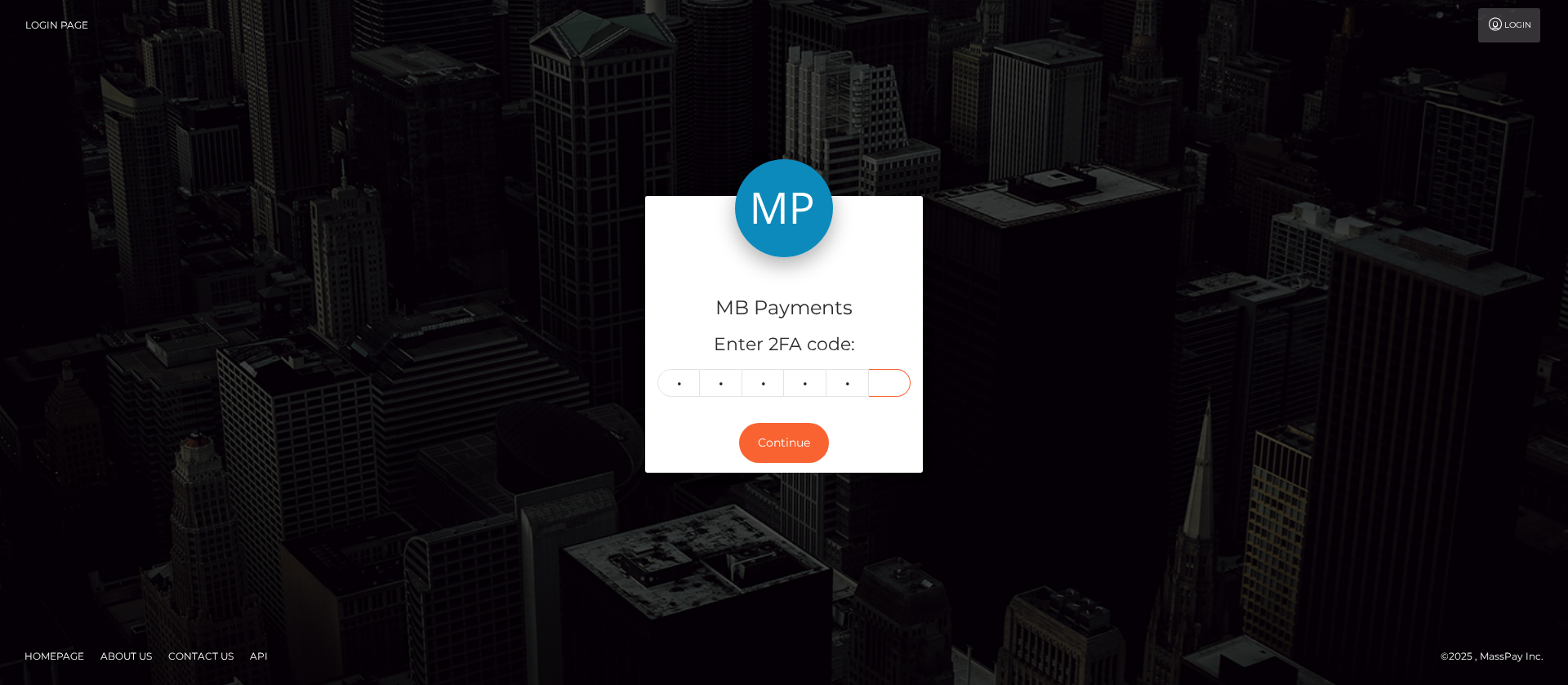
type input "8"
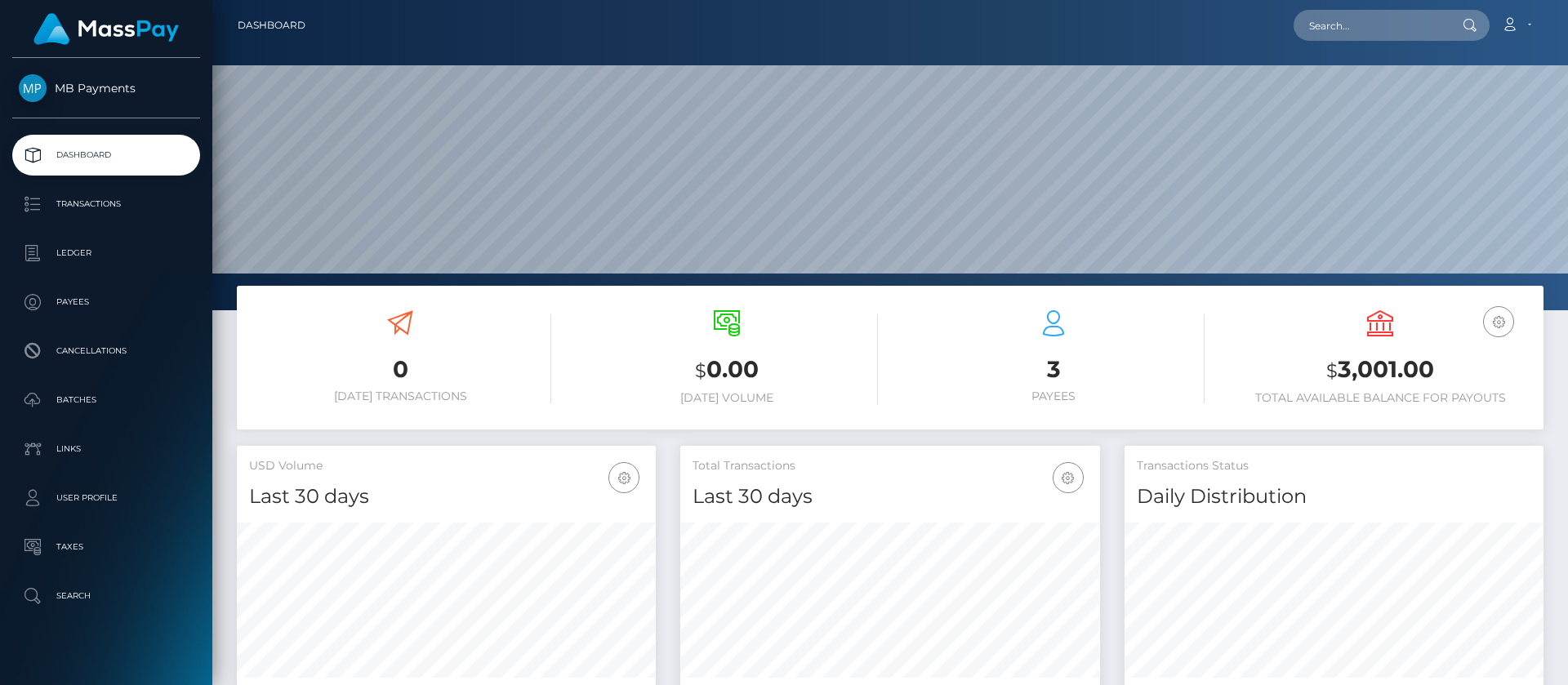
scroll to position [292, 419]
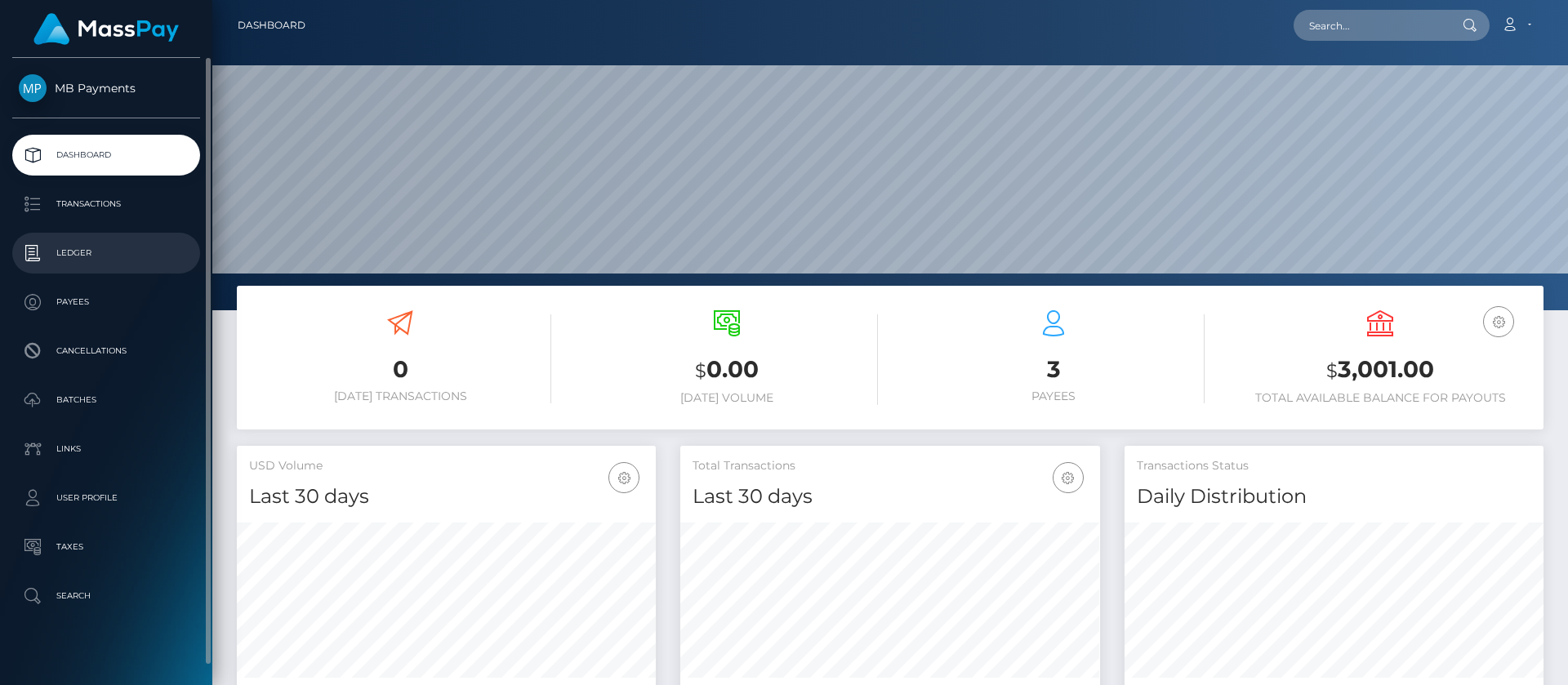
click at [80, 260] on p "Ledger" at bounding box center [106, 253] width 175 height 25
